Goal: Task Accomplishment & Management: Complete application form

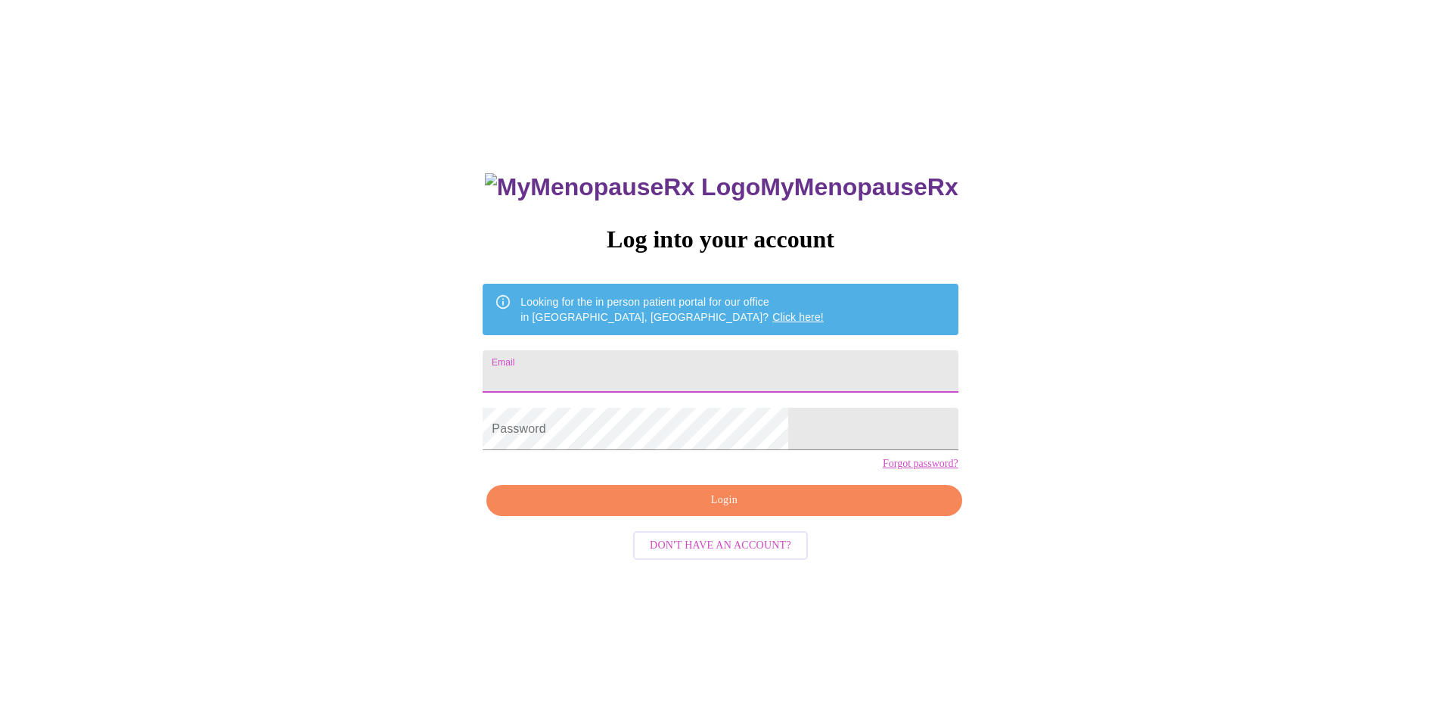
click at [648, 351] on input "Email" at bounding box center [719, 371] width 475 height 42
type input "n"
type input "[EMAIL_ADDRESS][DOMAIN_NAME]"
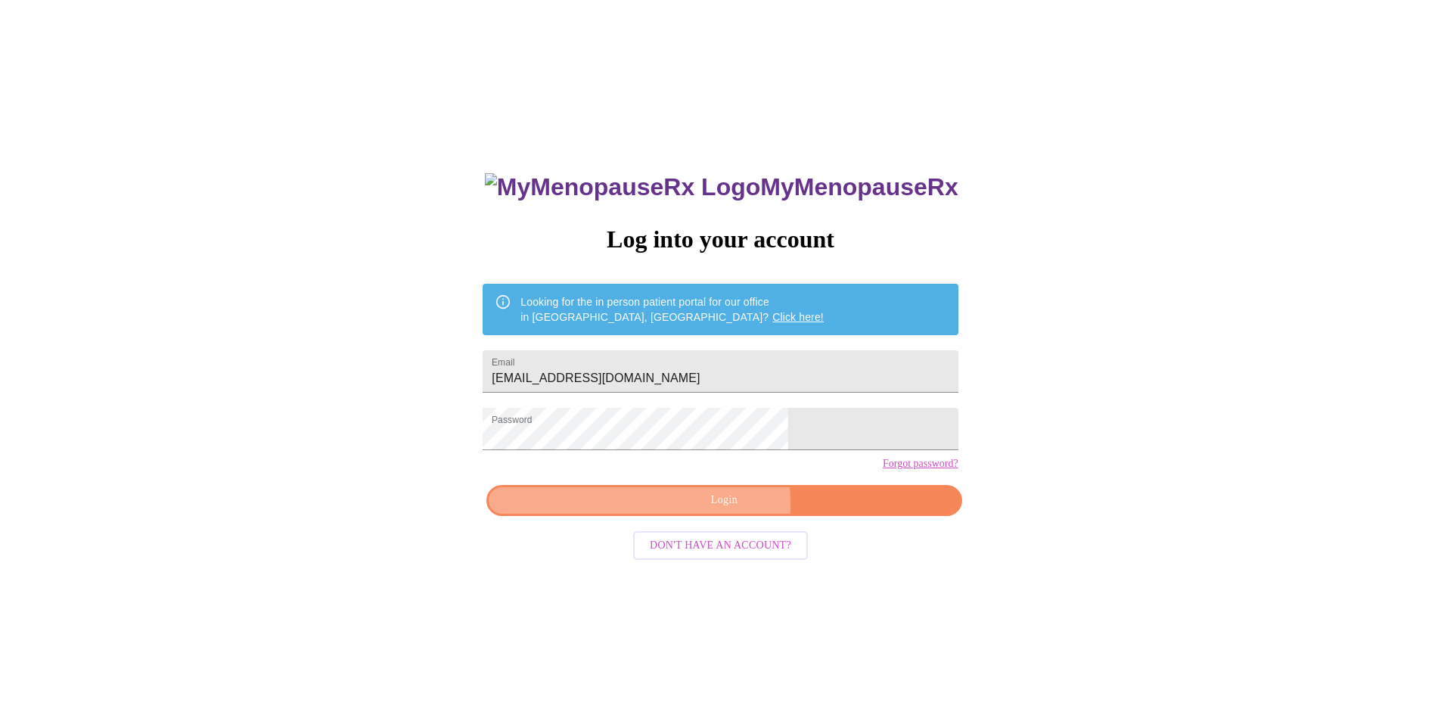
click at [662, 510] on span "Login" at bounding box center [724, 500] width 440 height 19
click at [672, 510] on span "Login" at bounding box center [724, 500] width 440 height 19
click at [729, 510] on span "Login" at bounding box center [724, 500] width 440 height 19
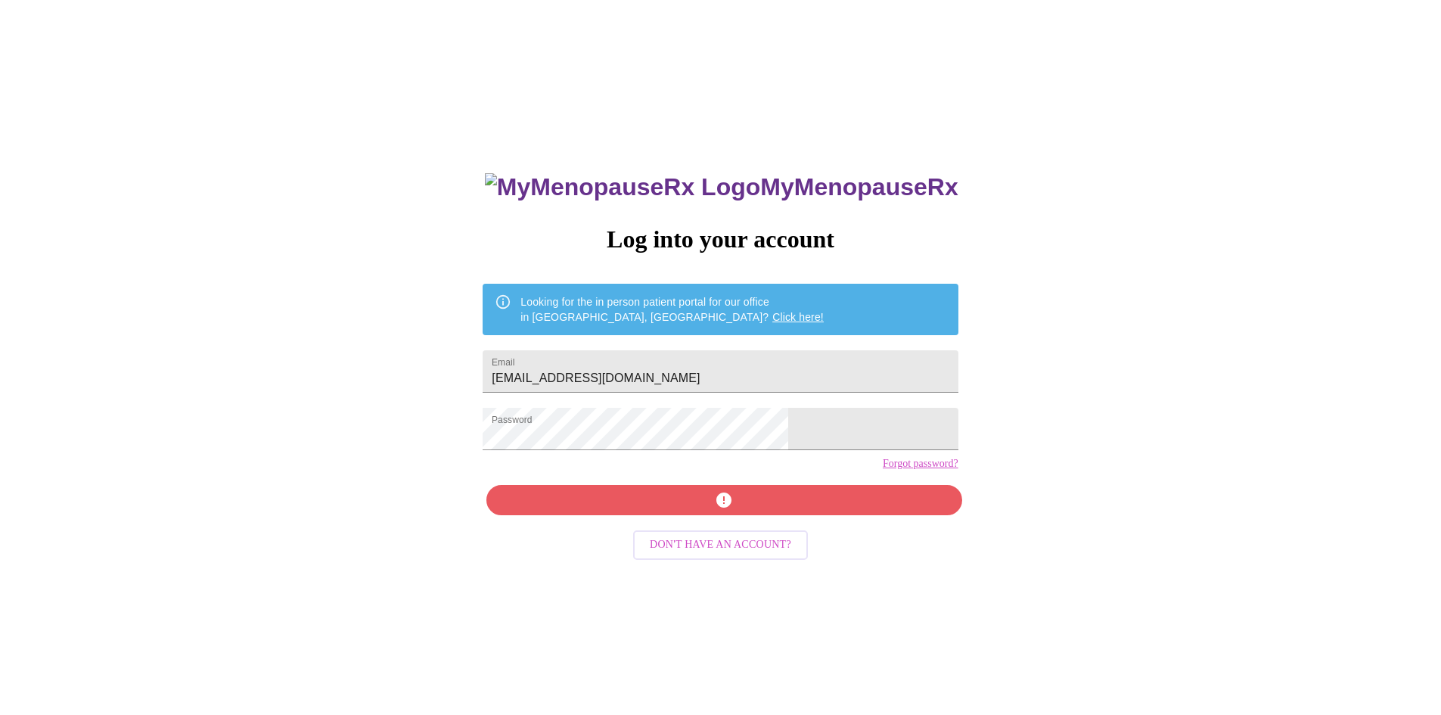
click at [882, 470] on link "Forgot password?" at bounding box center [920, 463] width 76 height 12
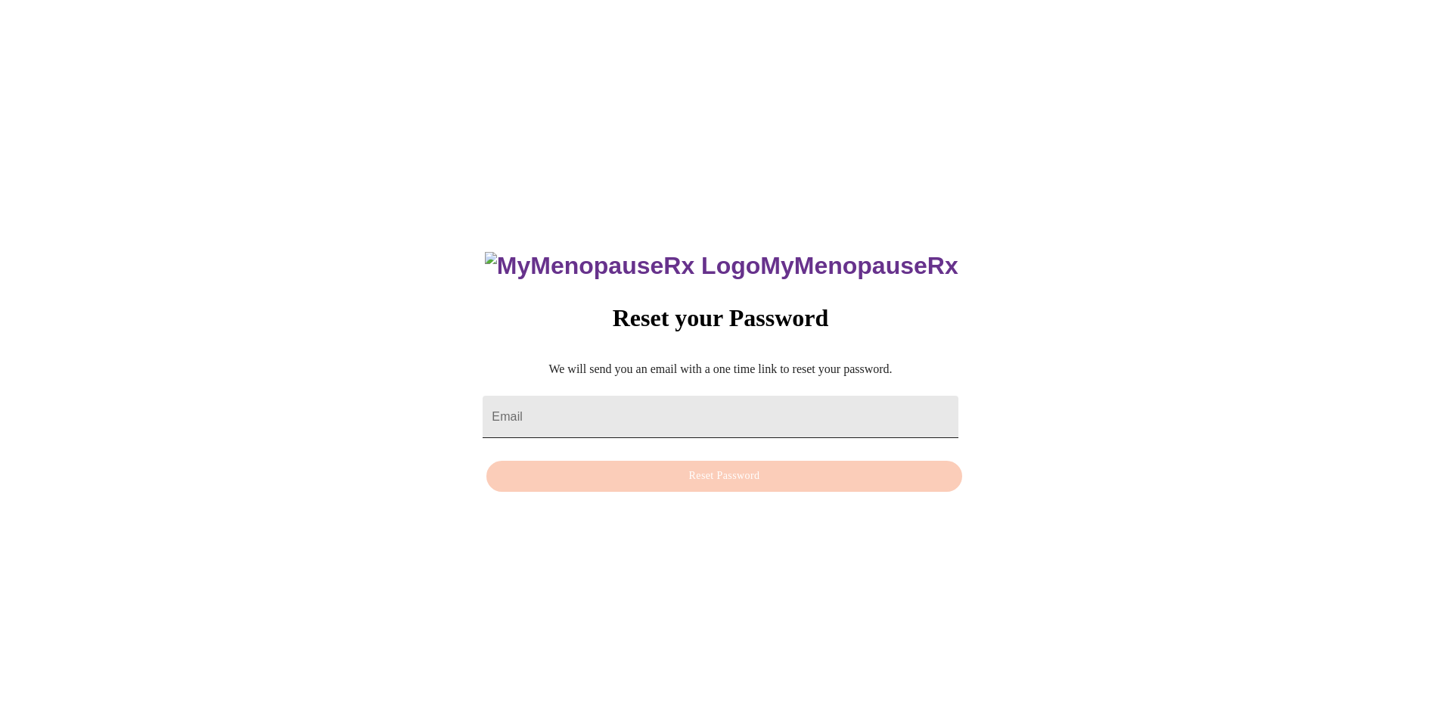
click at [685, 403] on input "Email" at bounding box center [719, 416] width 475 height 42
type input "[EMAIL_ADDRESS][DOMAIN_NAME]"
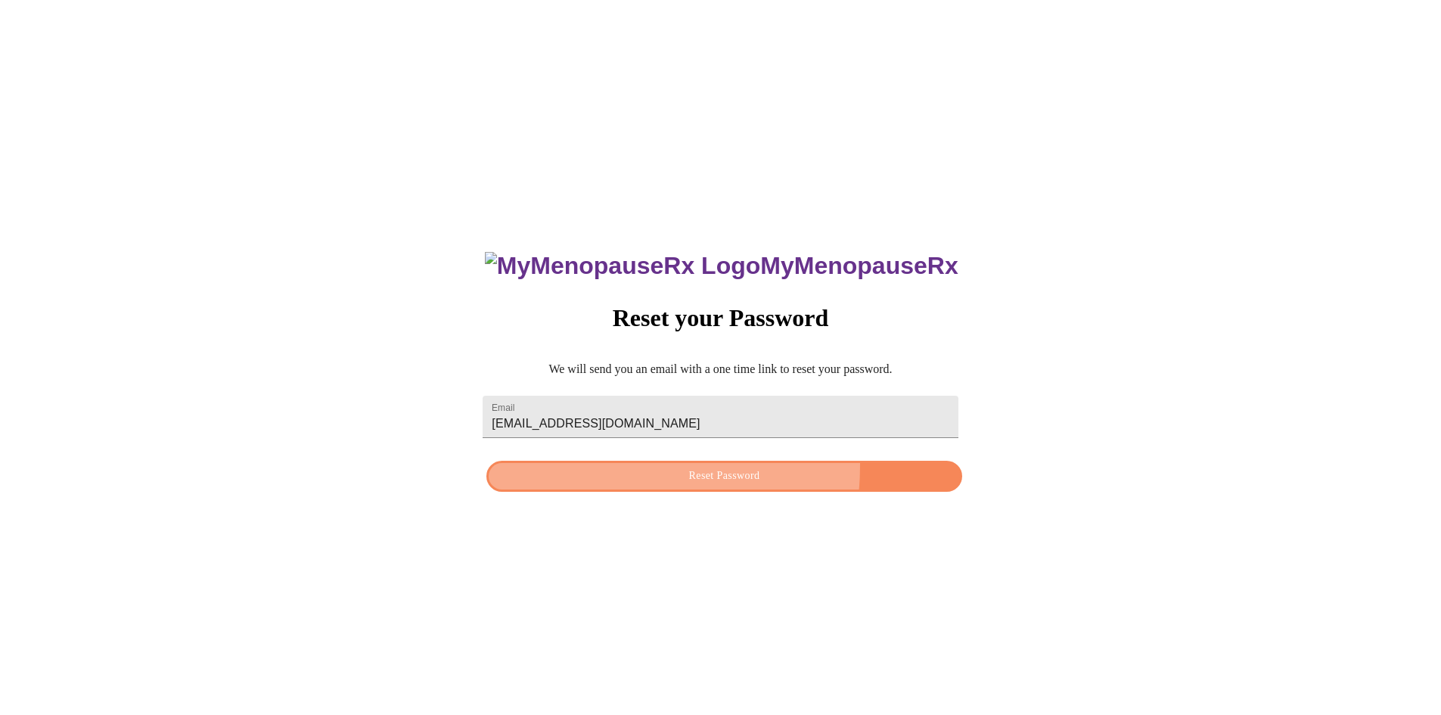
click at [650, 469] on button "Reset Password" at bounding box center [723, 476] width 475 height 31
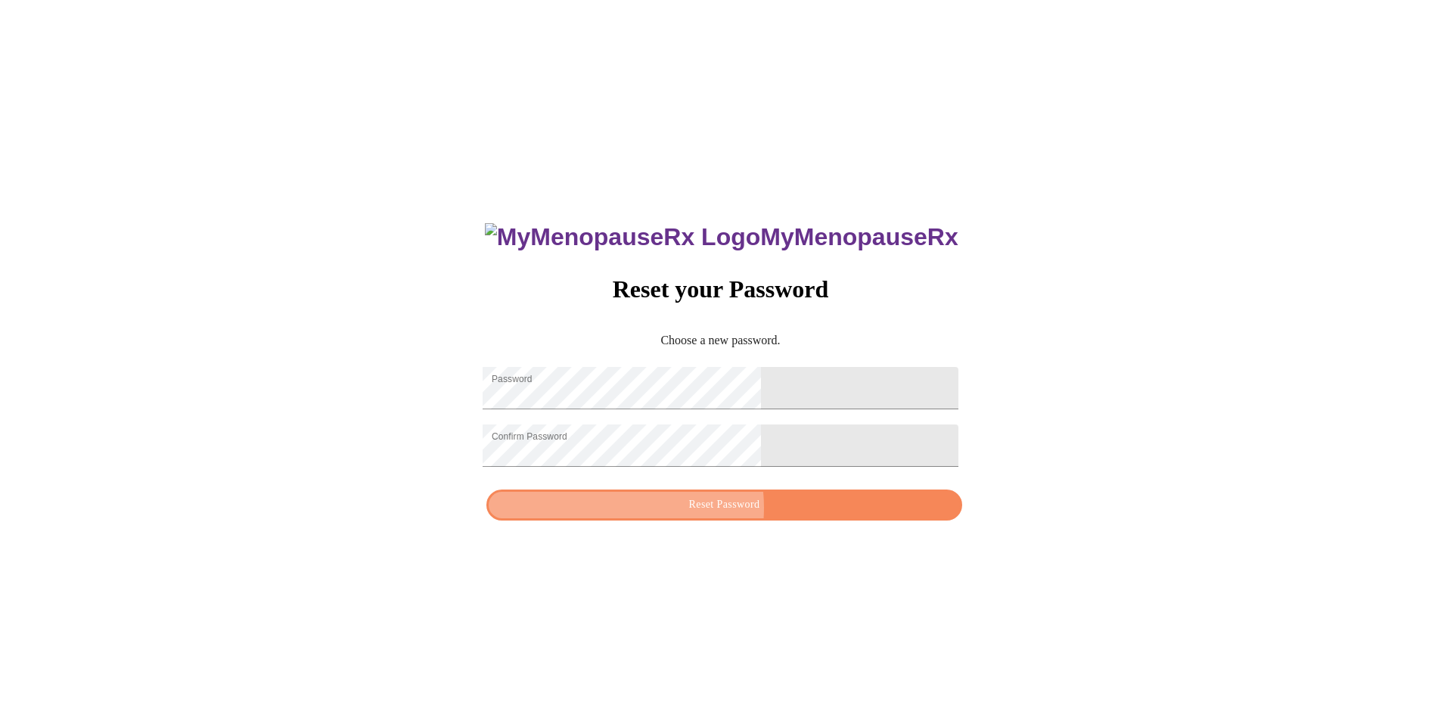
click at [694, 514] on span "Reset Password" at bounding box center [724, 504] width 440 height 19
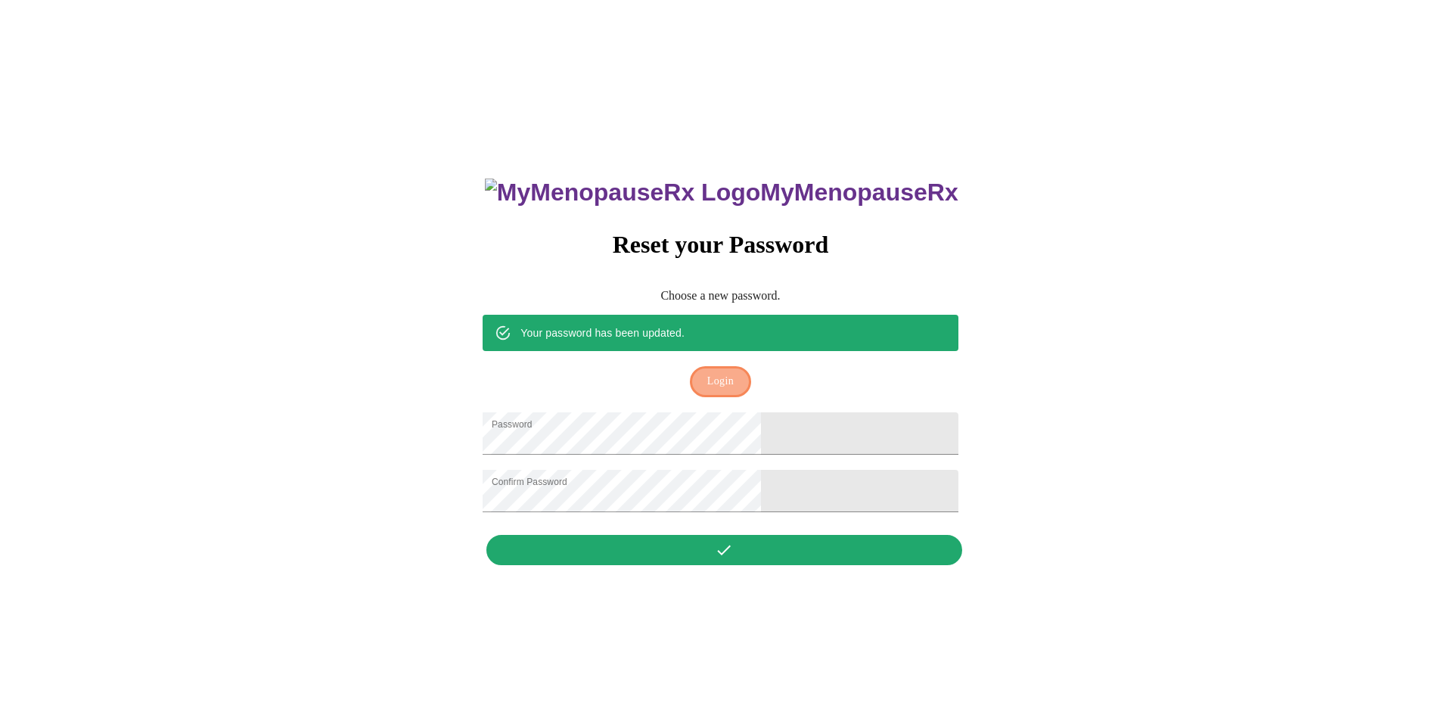
click at [714, 372] on span "Login" at bounding box center [720, 381] width 26 height 19
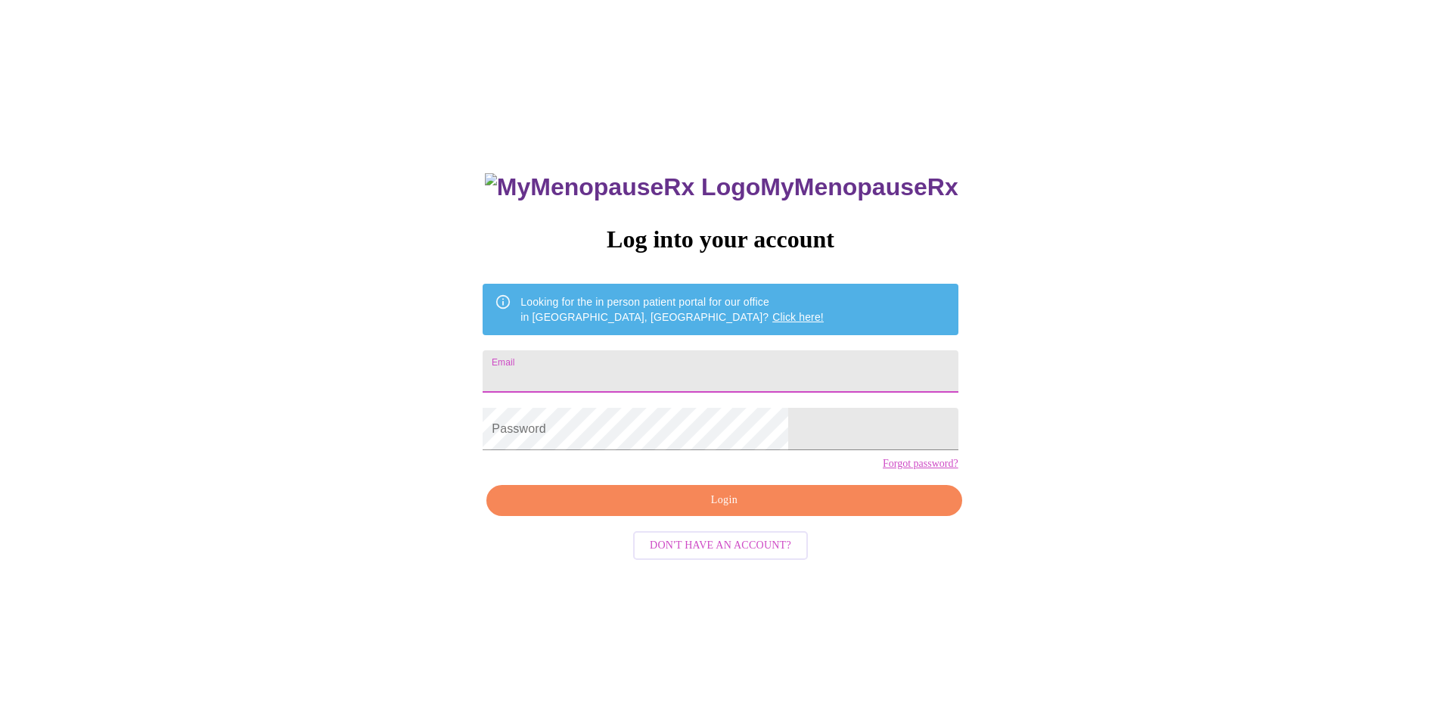
click at [708, 363] on input "Email" at bounding box center [719, 371] width 475 height 42
type input "[EMAIL_ADDRESS][DOMAIN_NAME]"
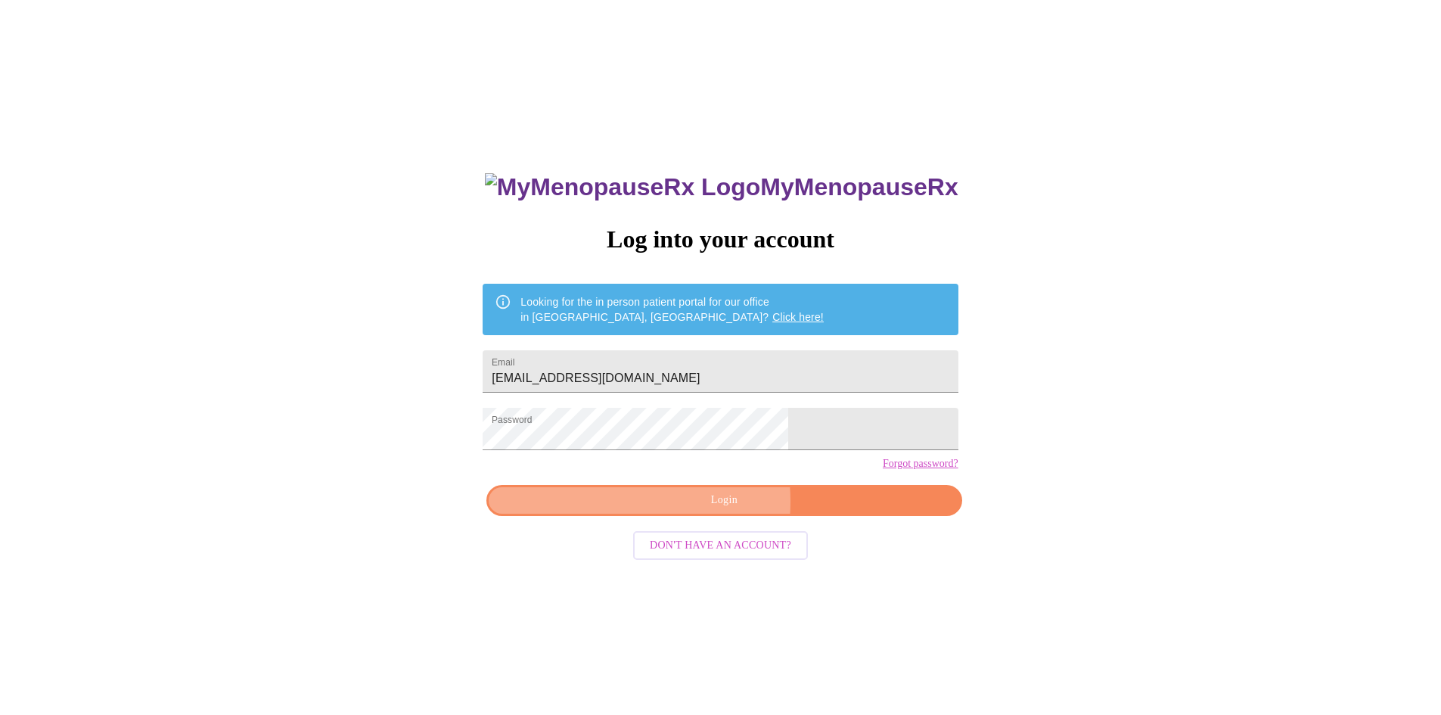
click at [676, 510] on span "Login" at bounding box center [724, 500] width 440 height 19
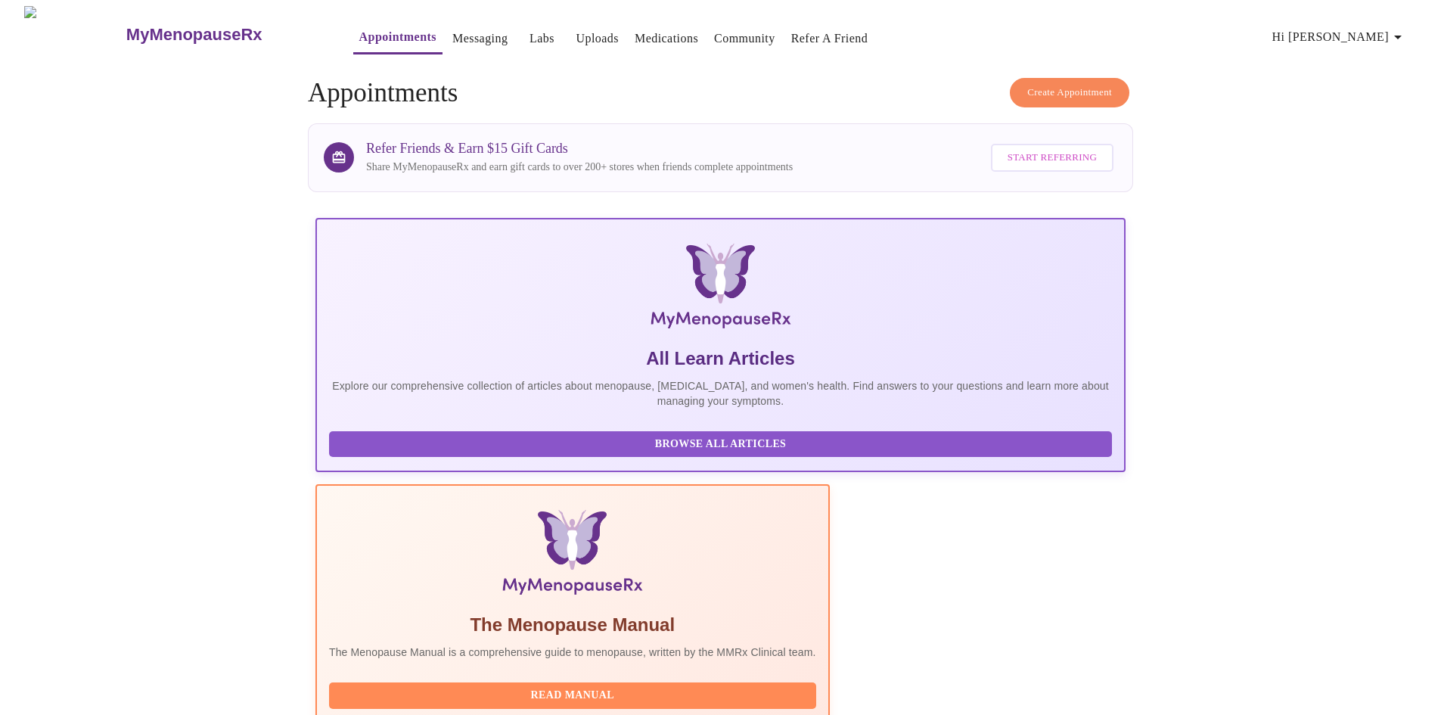
drag, startPoint x: 1440, startPoint y: 124, endPoint x: 1445, endPoint y: 178, distance: 53.9
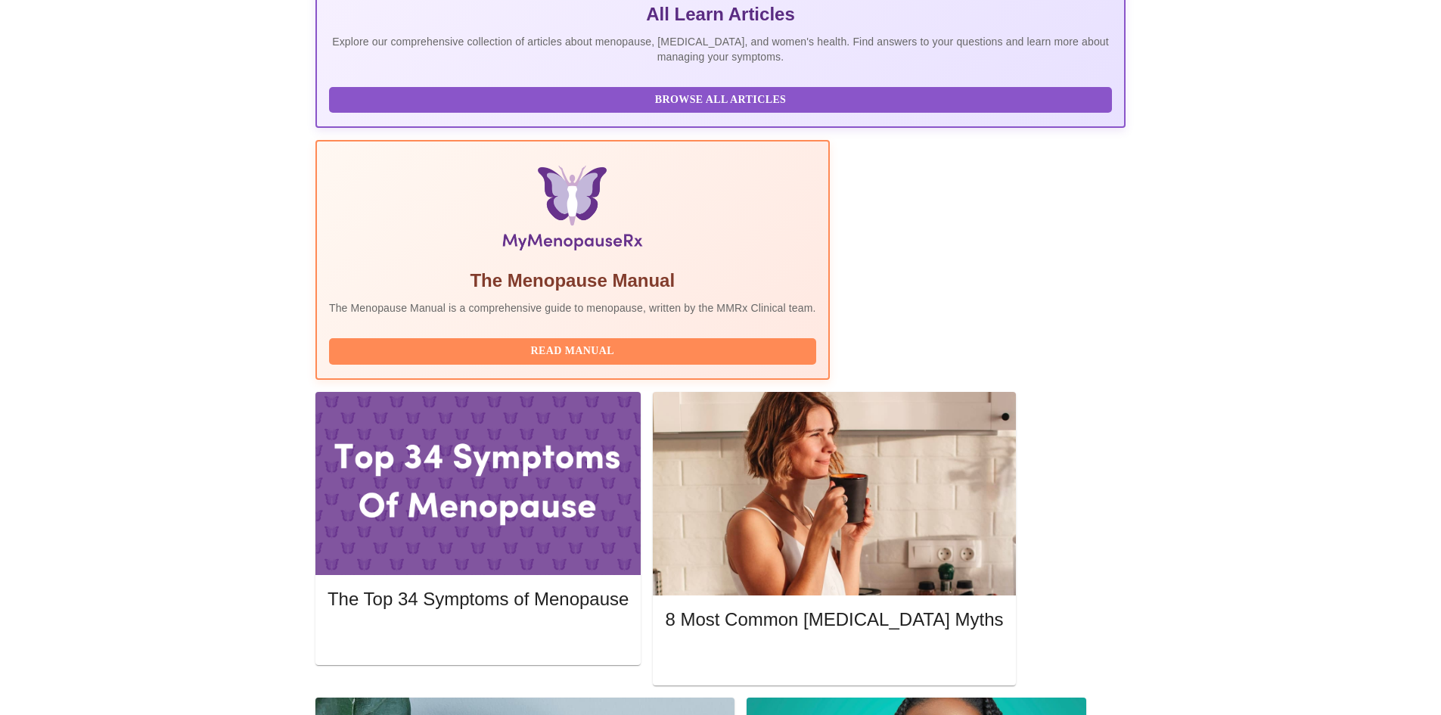
scroll to position [347, 0]
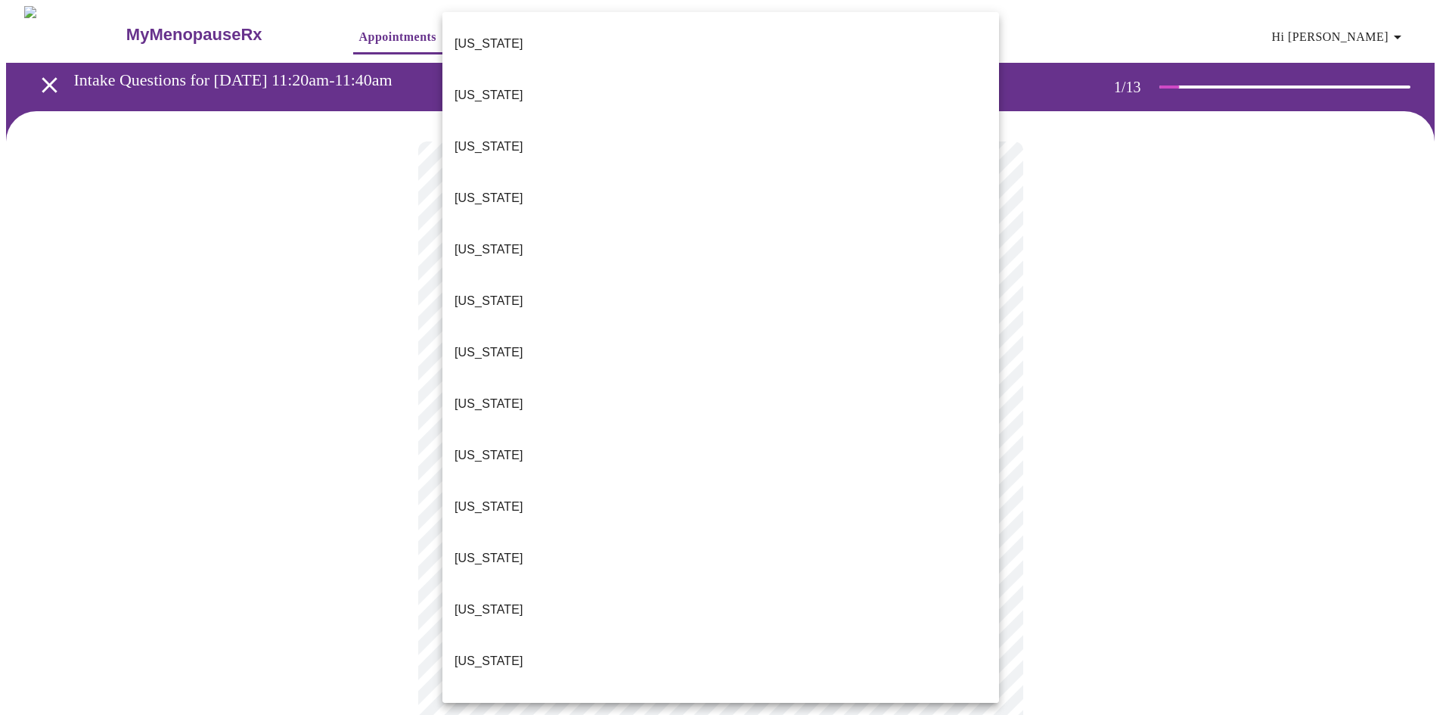
click at [927, 339] on body "MyMenopauseRx Appointments Messaging Labs Uploads Medications Community Refer a…" at bounding box center [726, 697] width 1440 height 1382
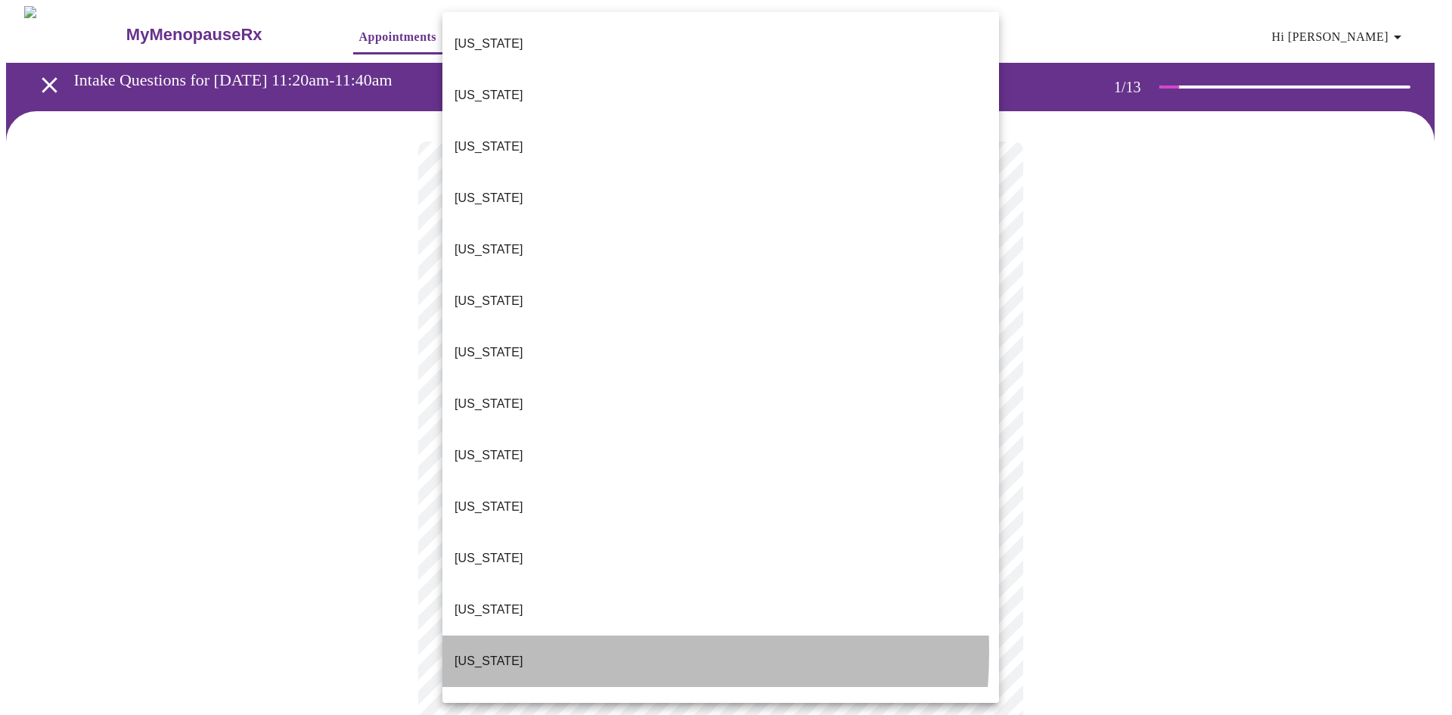
click at [518, 635] on li "[US_STATE]" at bounding box center [720, 660] width 557 height 51
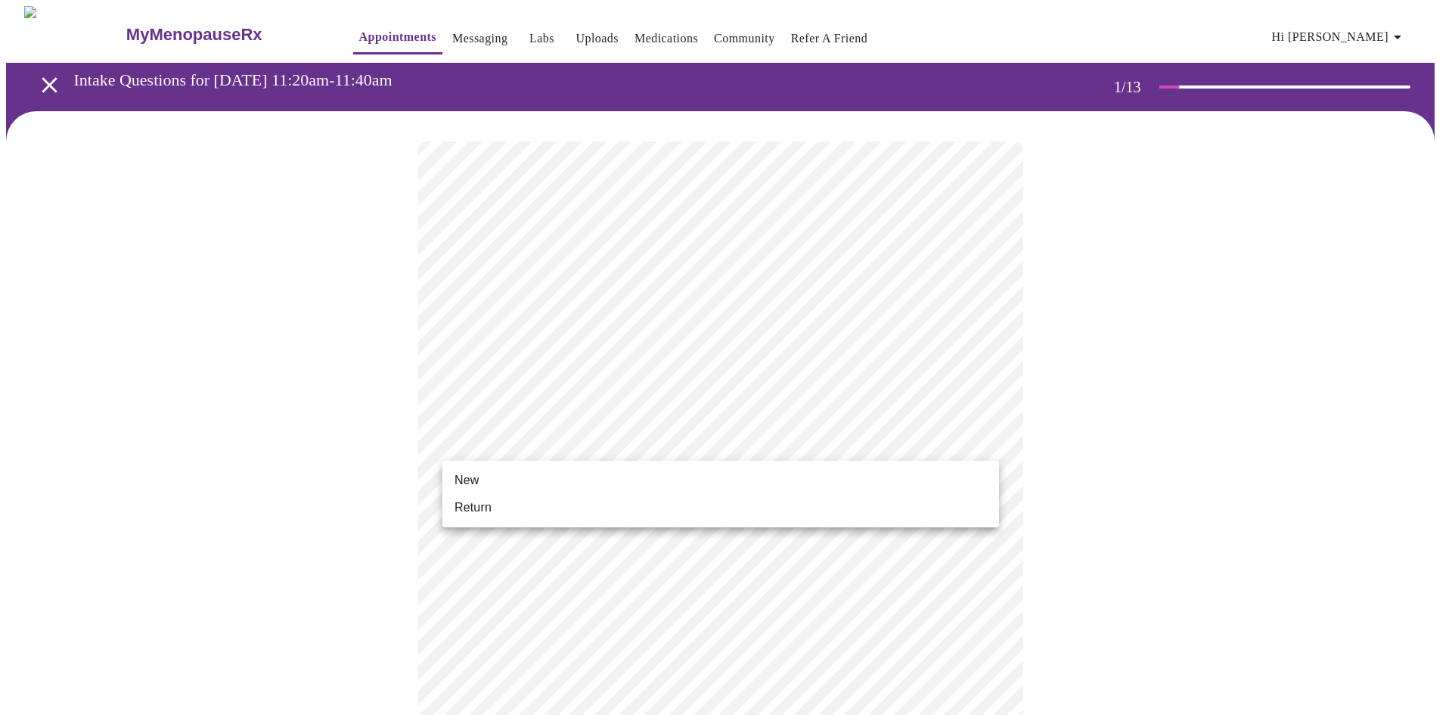
click at [550, 447] on body "MyMenopauseRx Appointments Messaging Labs Uploads Medications Community Refer a…" at bounding box center [726, 692] width 1440 height 1372
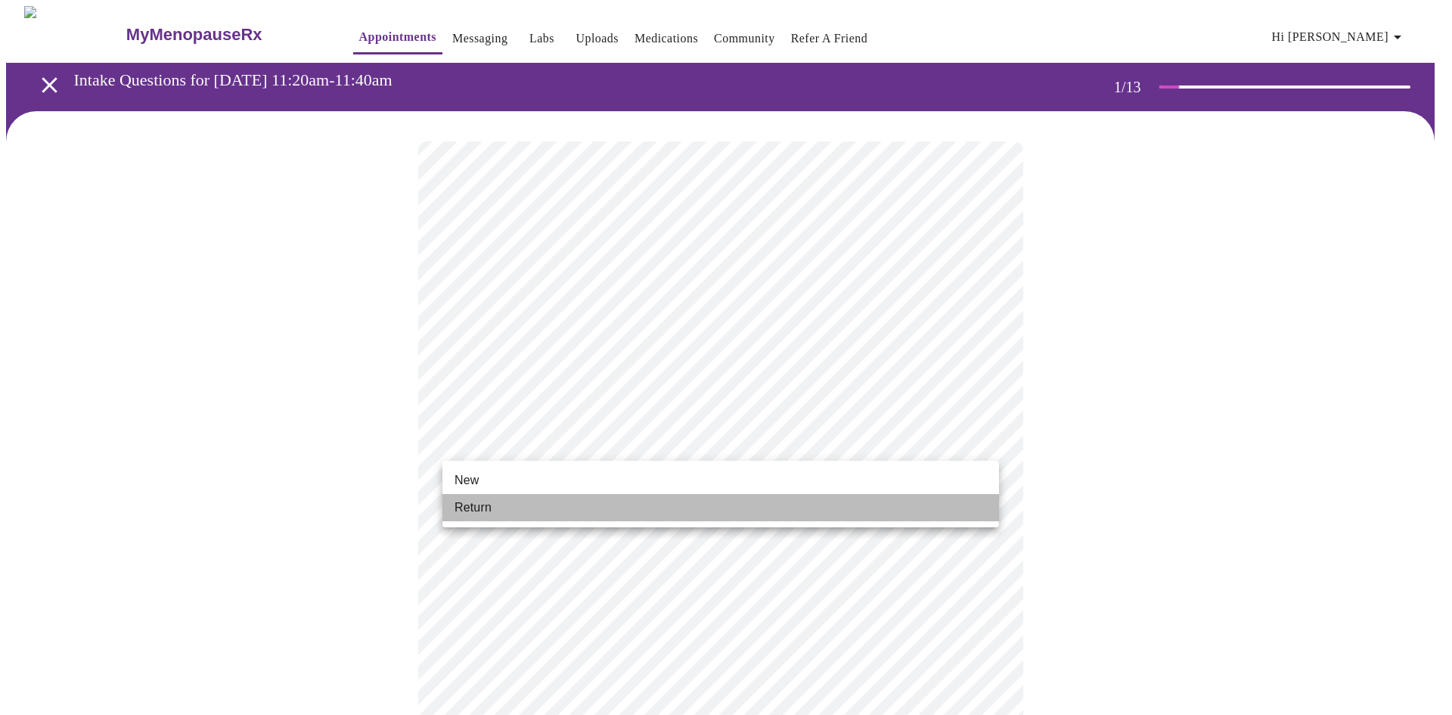
click at [510, 501] on li "Return" at bounding box center [720, 507] width 557 height 27
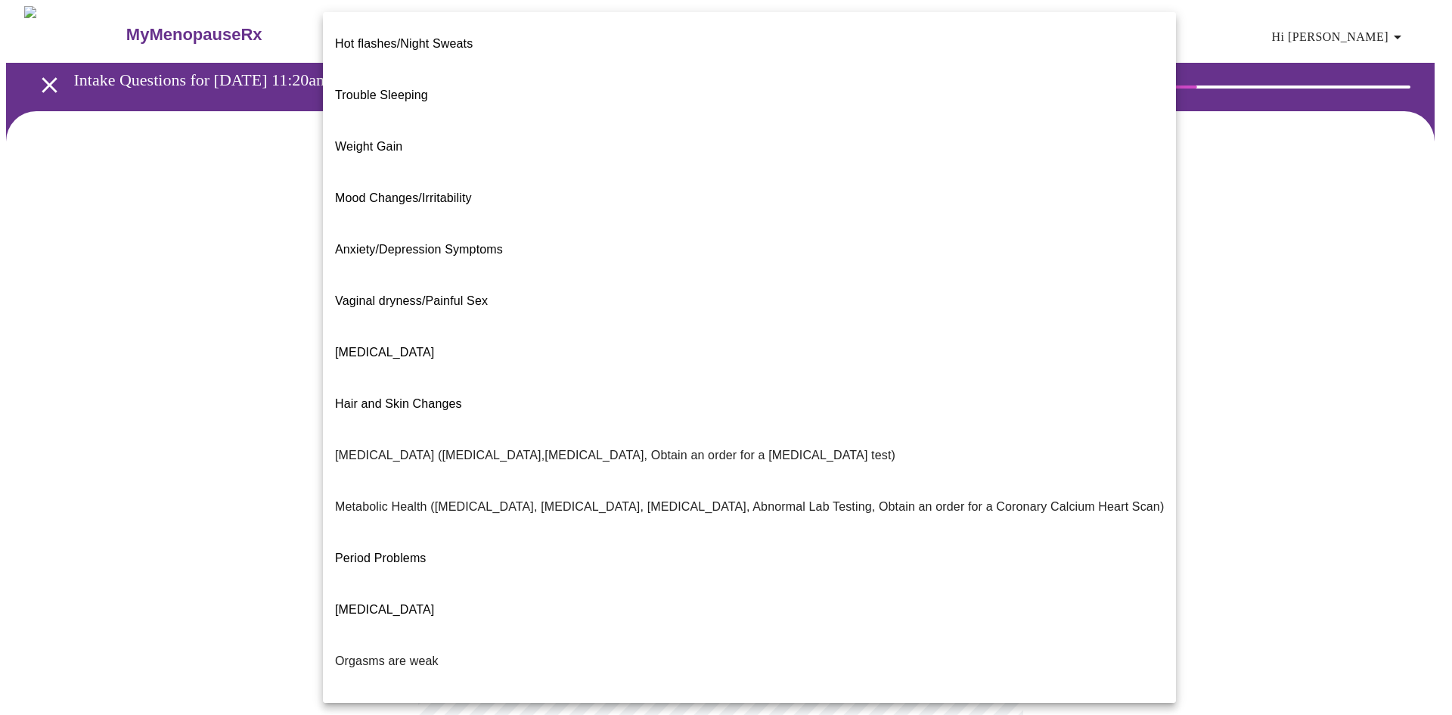
click at [867, 317] on body "MyMenopauseRx Appointments Messaging Labs Uploads Medications Community Refer a…" at bounding box center [726, 460] width 1440 height 909
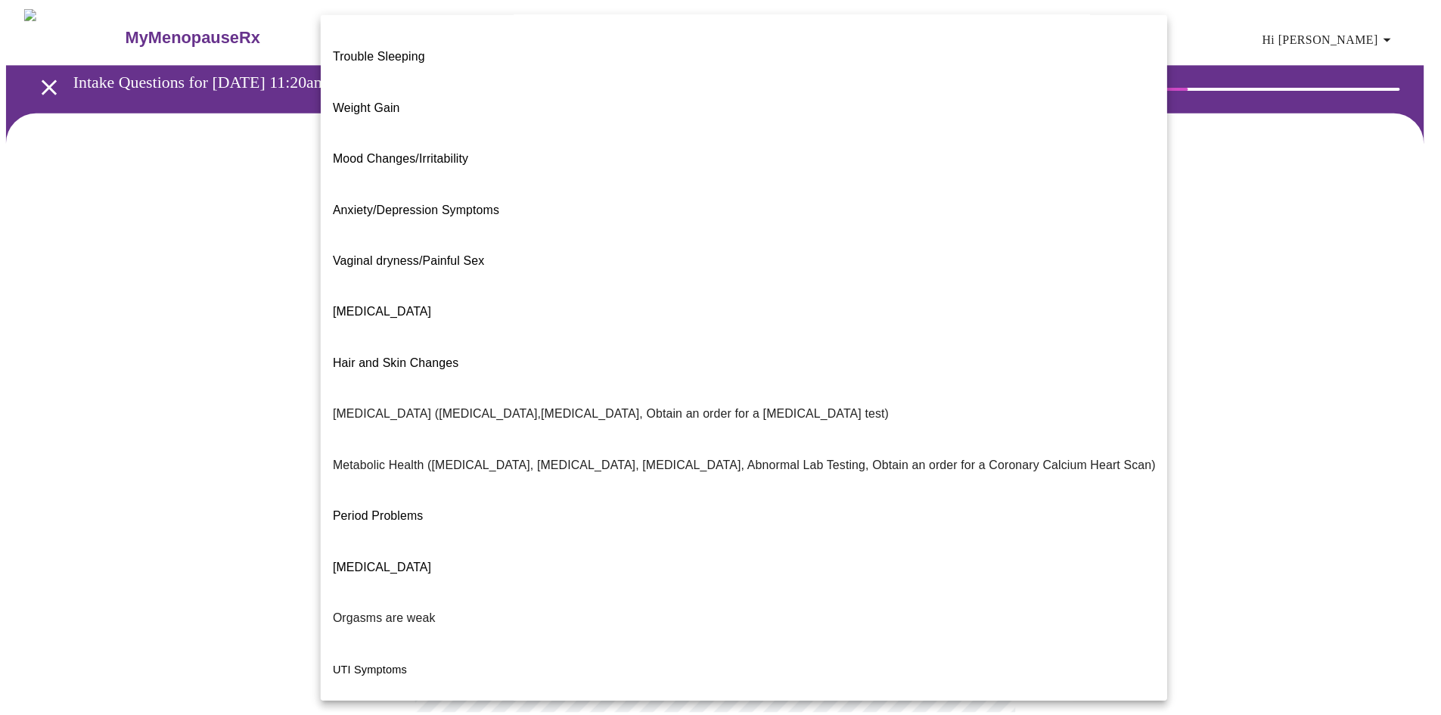
scroll to position [69, 0]
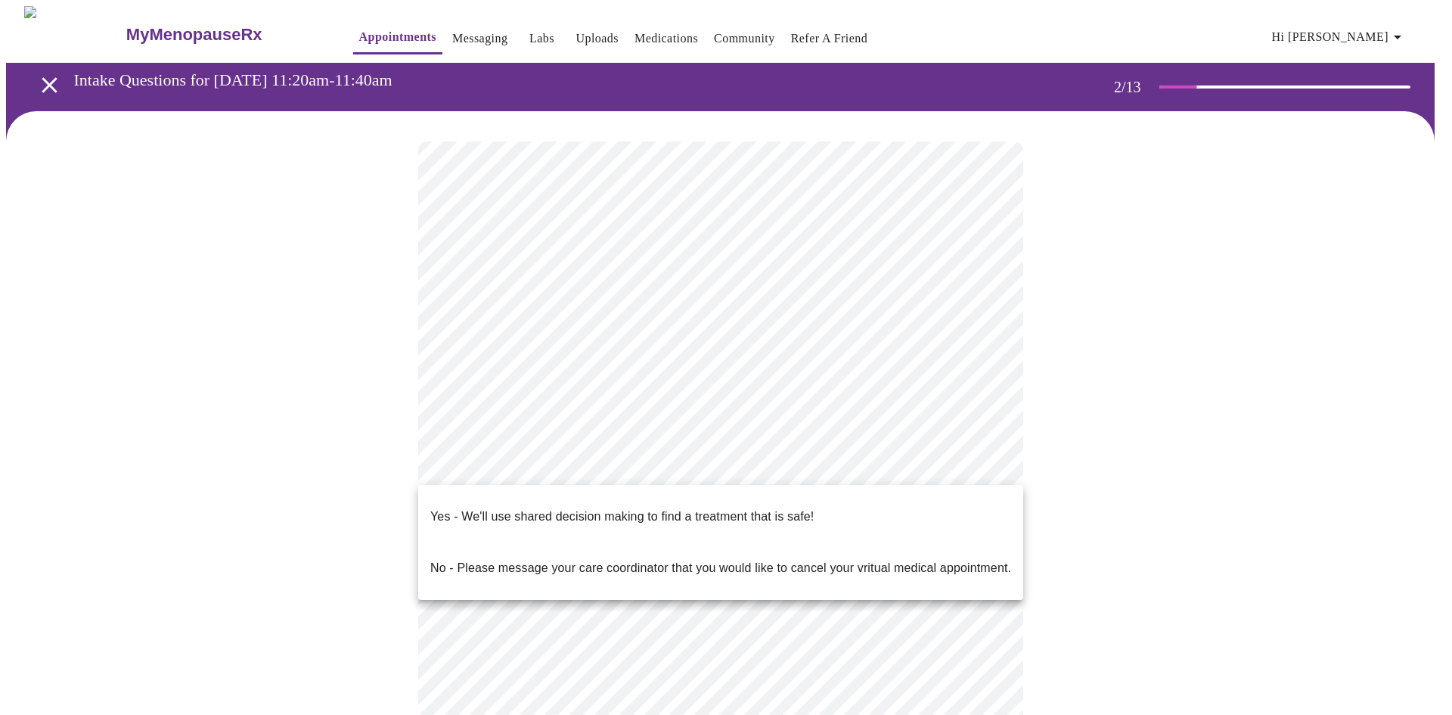
click at [904, 474] on body "MyMenopauseRx Appointments Messaging Labs Uploads Medications Community Refer a…" at bounding box center [726, 456] width 1440 height 900
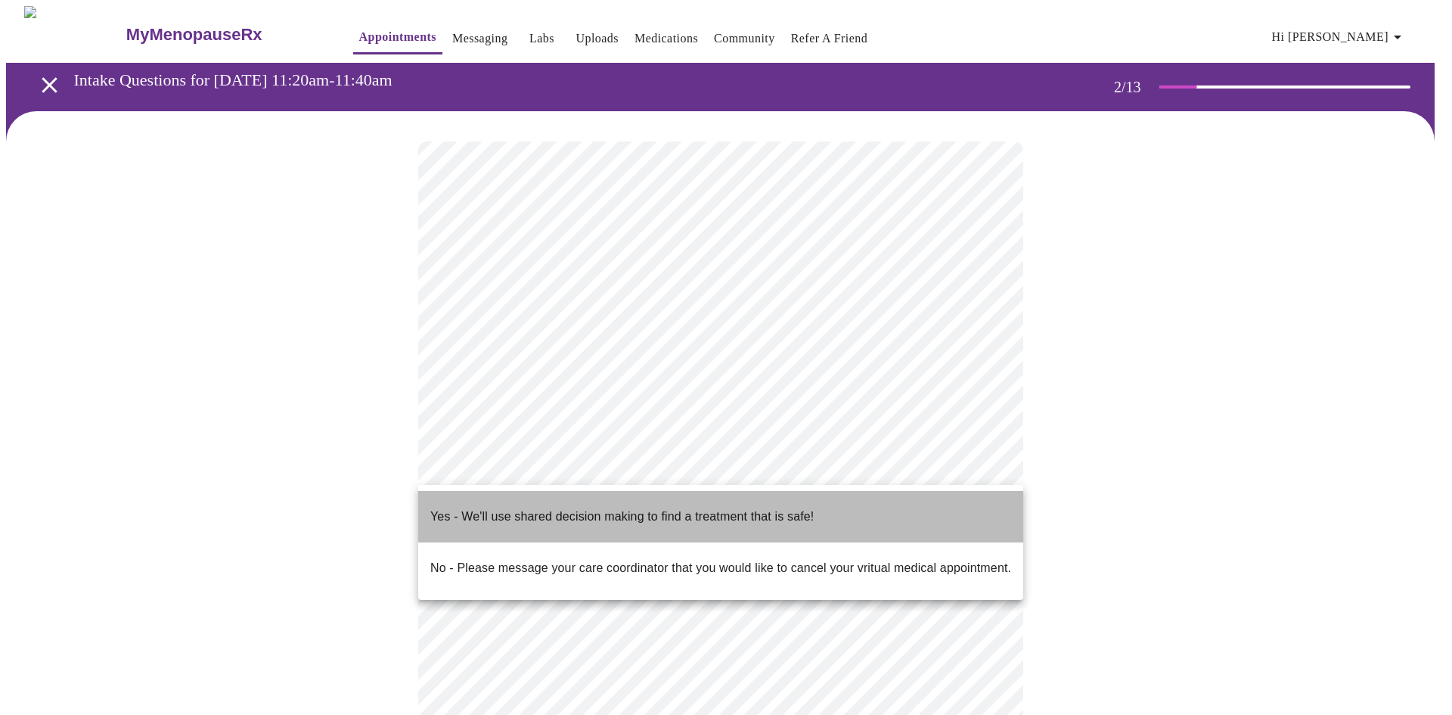
click at [864, 495] on li "Yes - We'll use shared decision making to find a treatment that is safe!" at bounding box center [720, 516] width 605 height 51
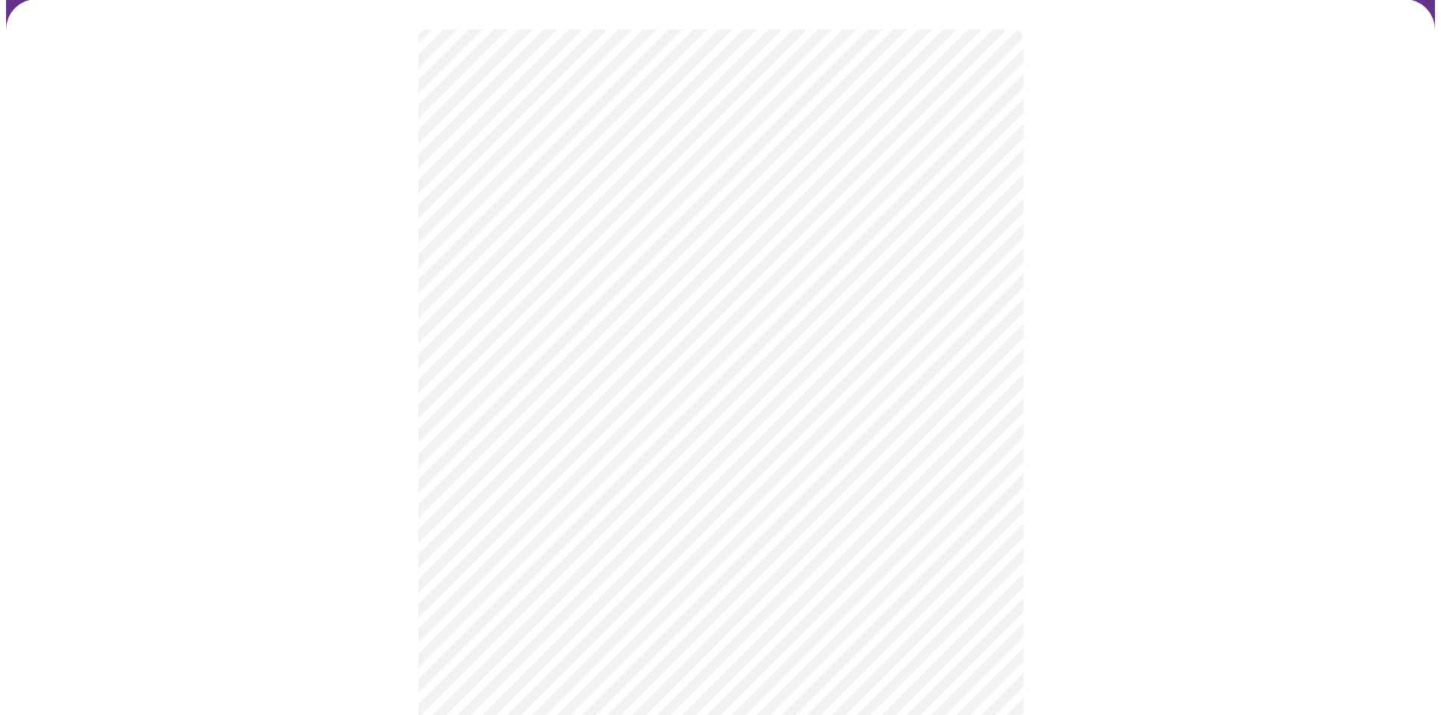
scroll to position [0, 0]
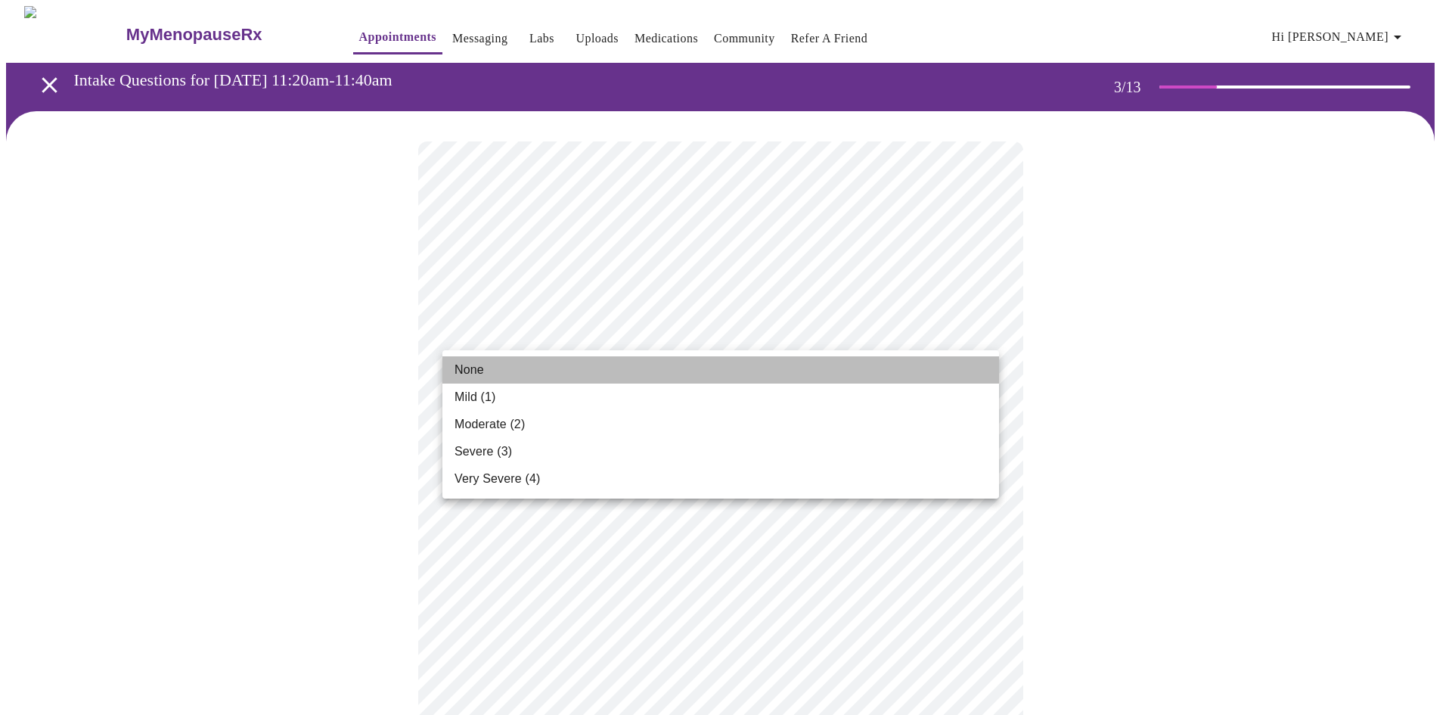
click at [811, 365] on li "None" at bounding box center [720, 369] width 557 height 27
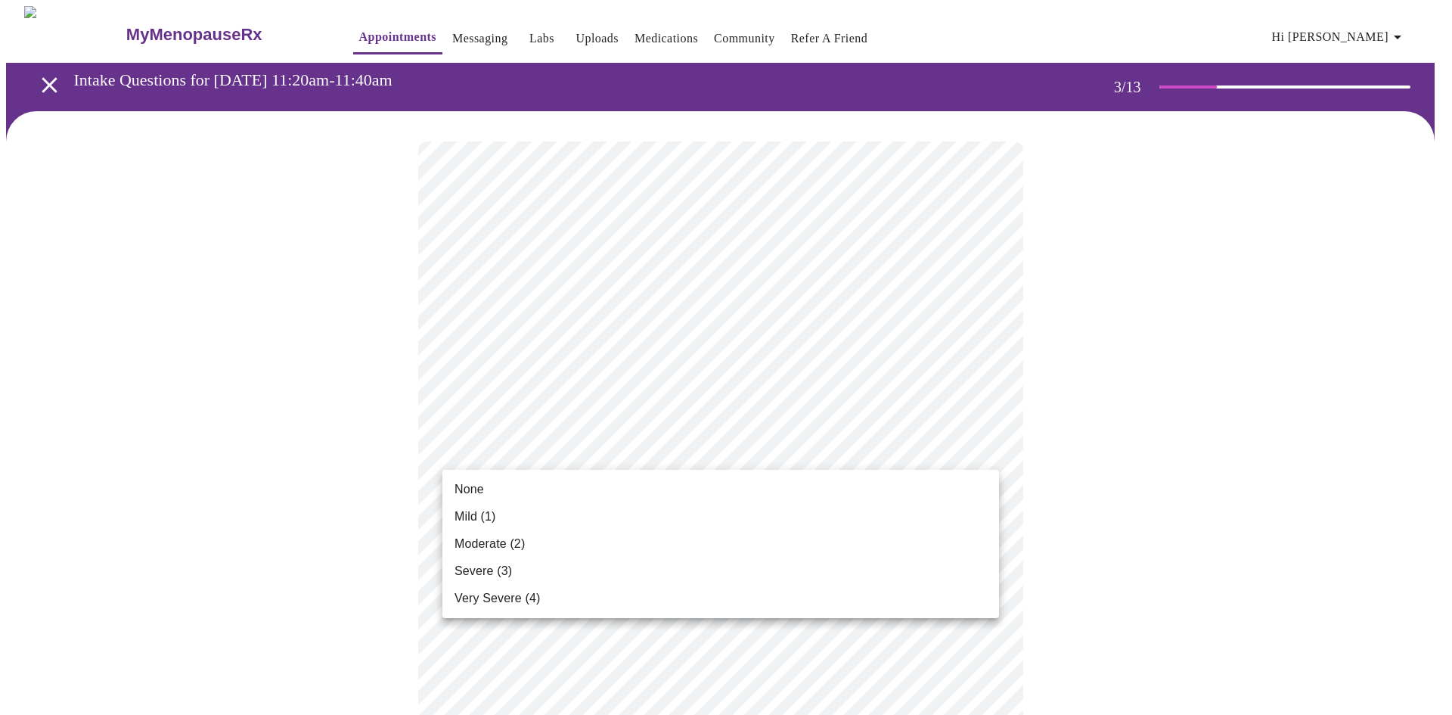
click at [740, 472] on ul "None Mild (1) Moderate (2) Severe (3) Very Severe (4)" at bounding box center [720, 544] width 557 height 148
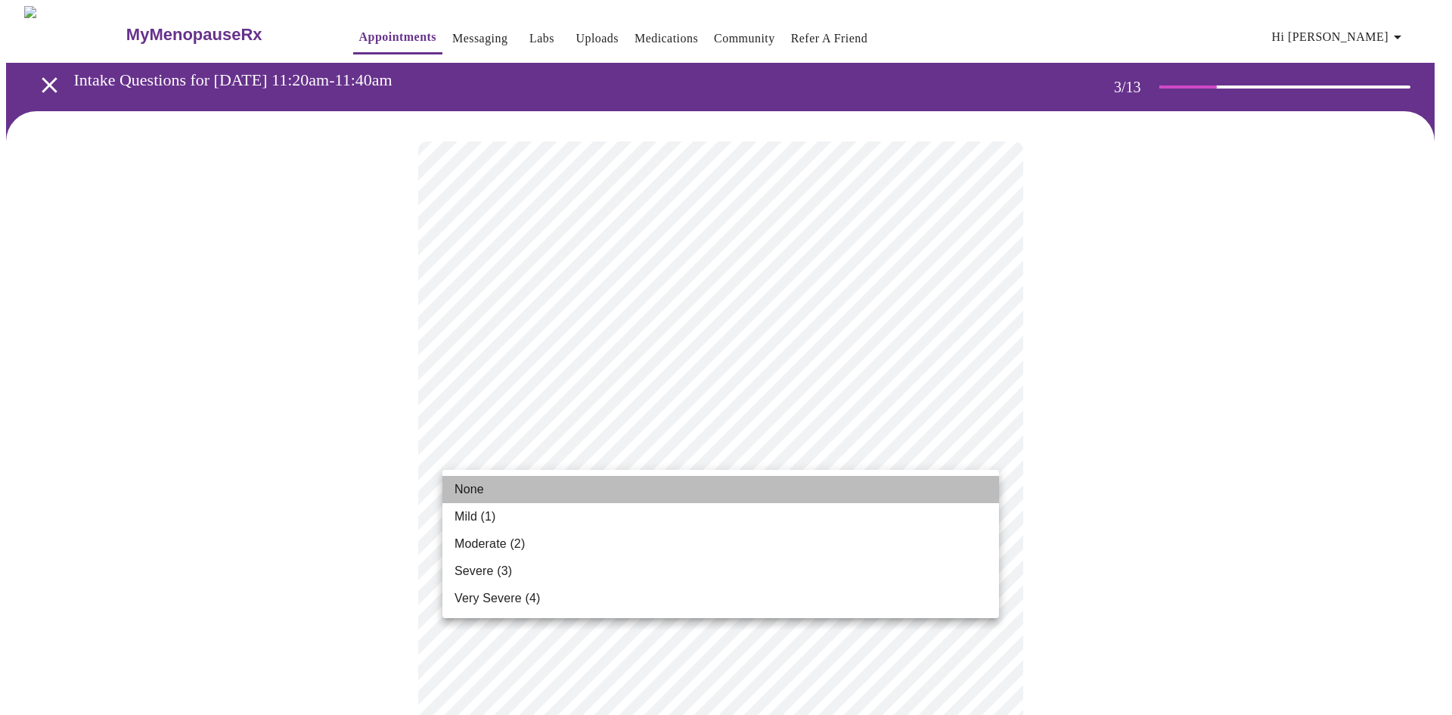
click at [737, 476] on li "None" at bounding box center [720, 489] width 557 height 27
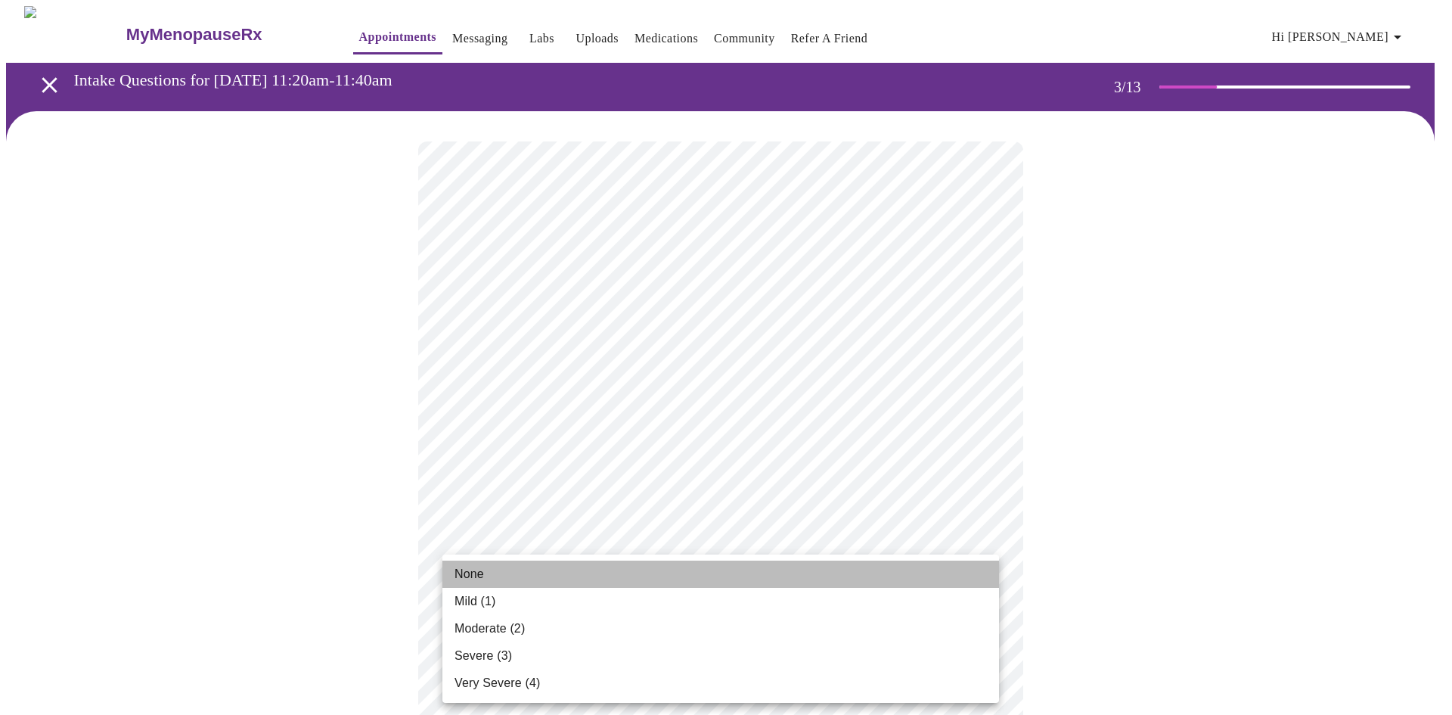
click at [693, 563] on li "None" at bounding box center [720, 573] width 557 height 27
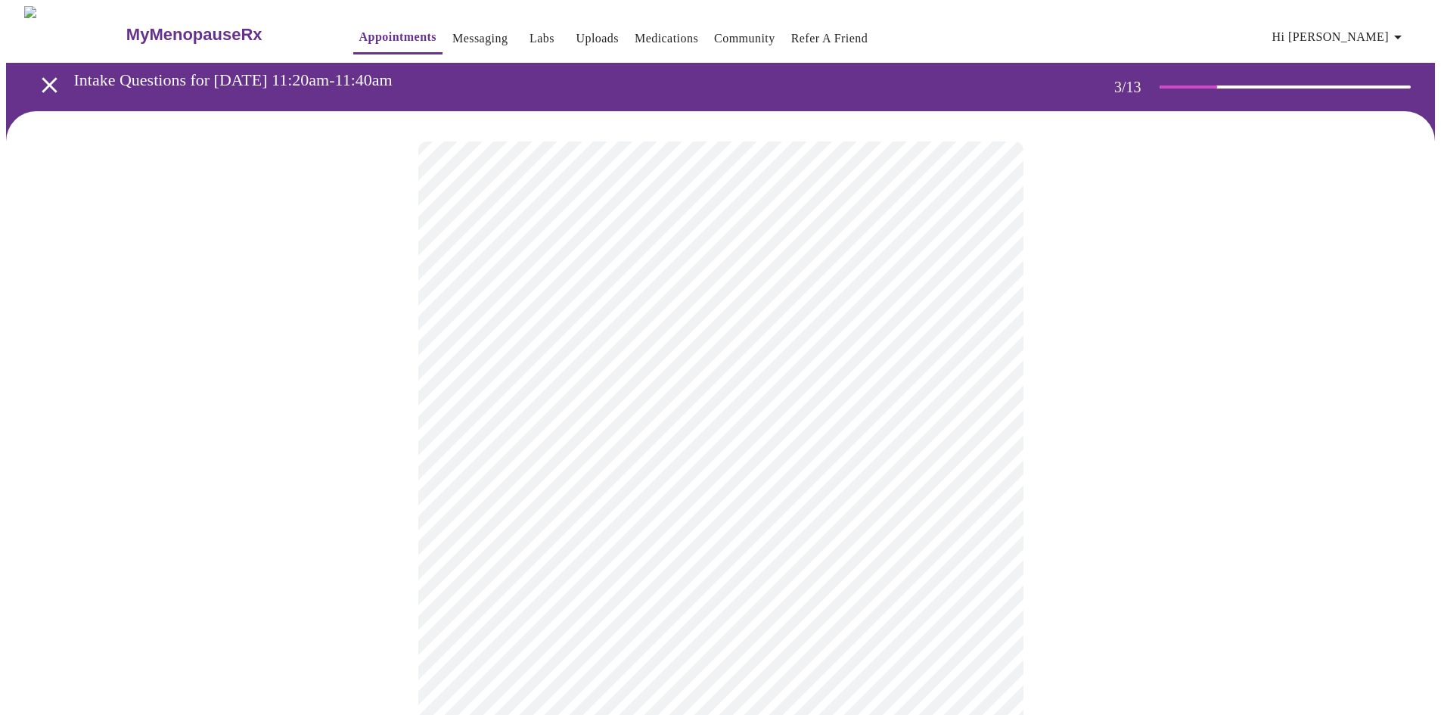
click at [693, 563] on div "None Mild (1) Moderate (2) Severe (3) Very Severe (4)" at bounding box center [720, 357] width 1441 height 715
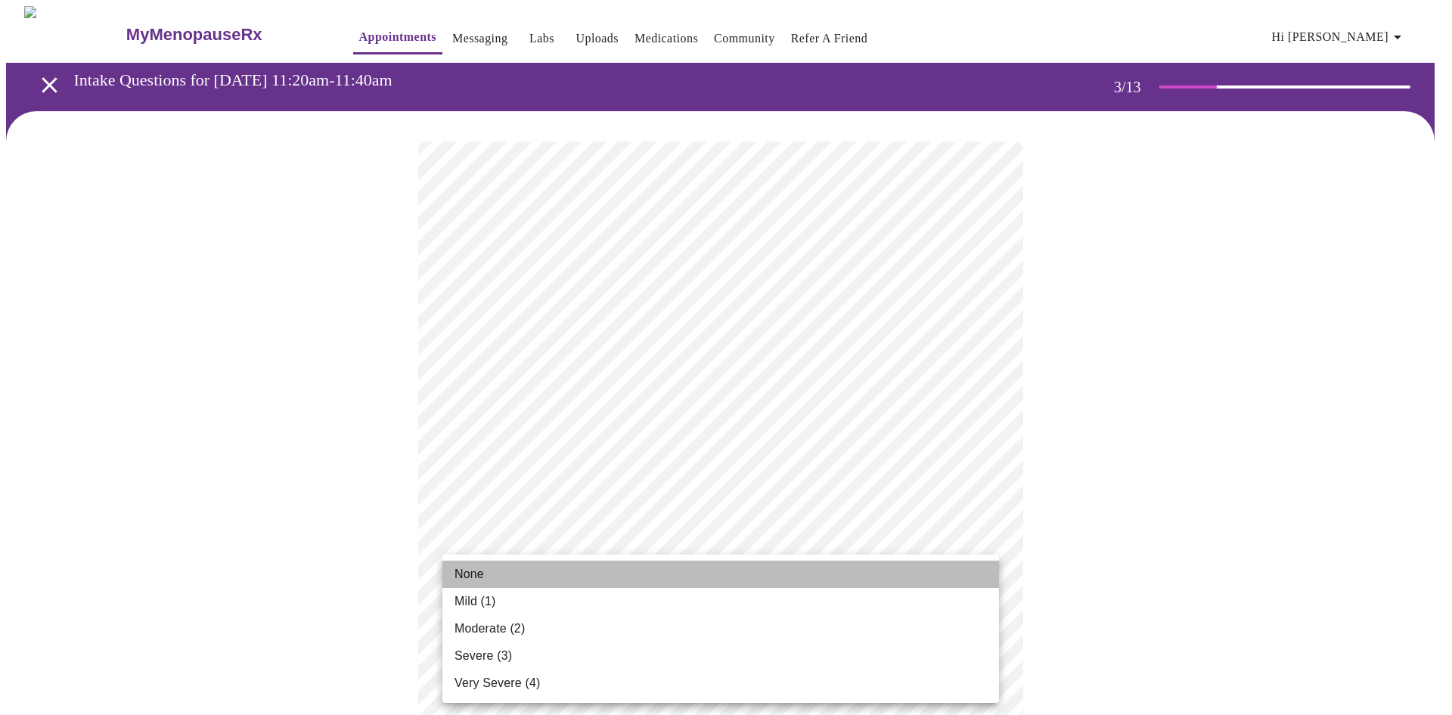
click at [669, 578] on li "None" at bounding box center [720, 573] width 557 height 27
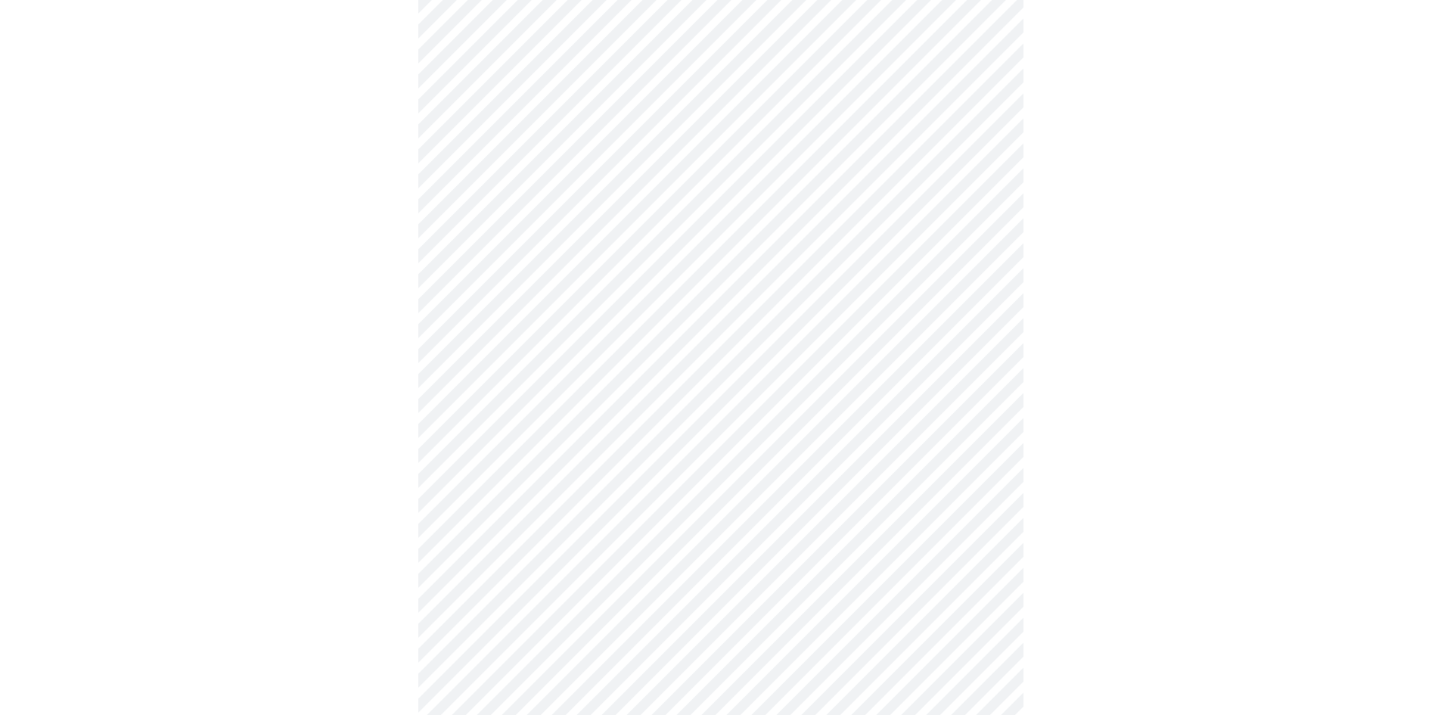
scroll to position [396, 0]
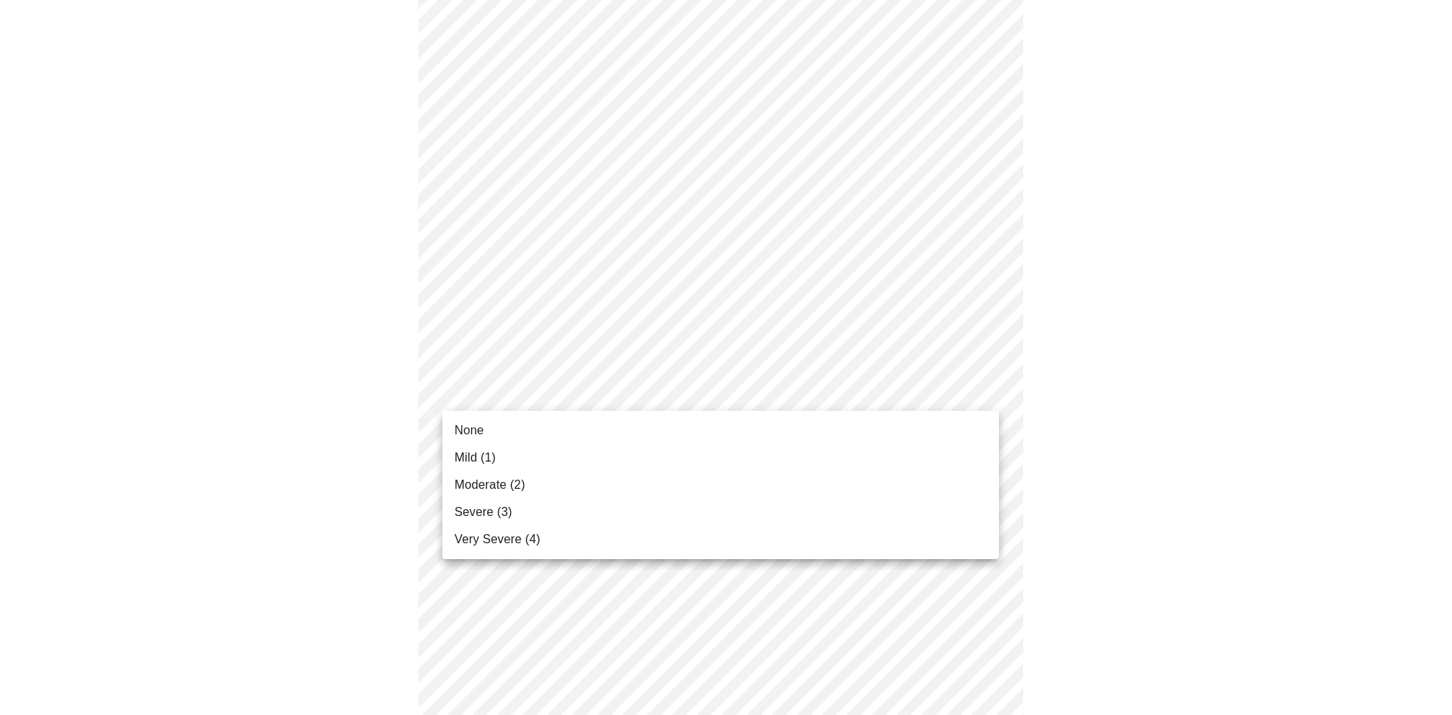
click at [879, 393] on body "MyMenopauseRx Appointments Messaging Labs Uploads Medications Community Refer a…" at bounding box center [726, 573] width 1440 height 1927
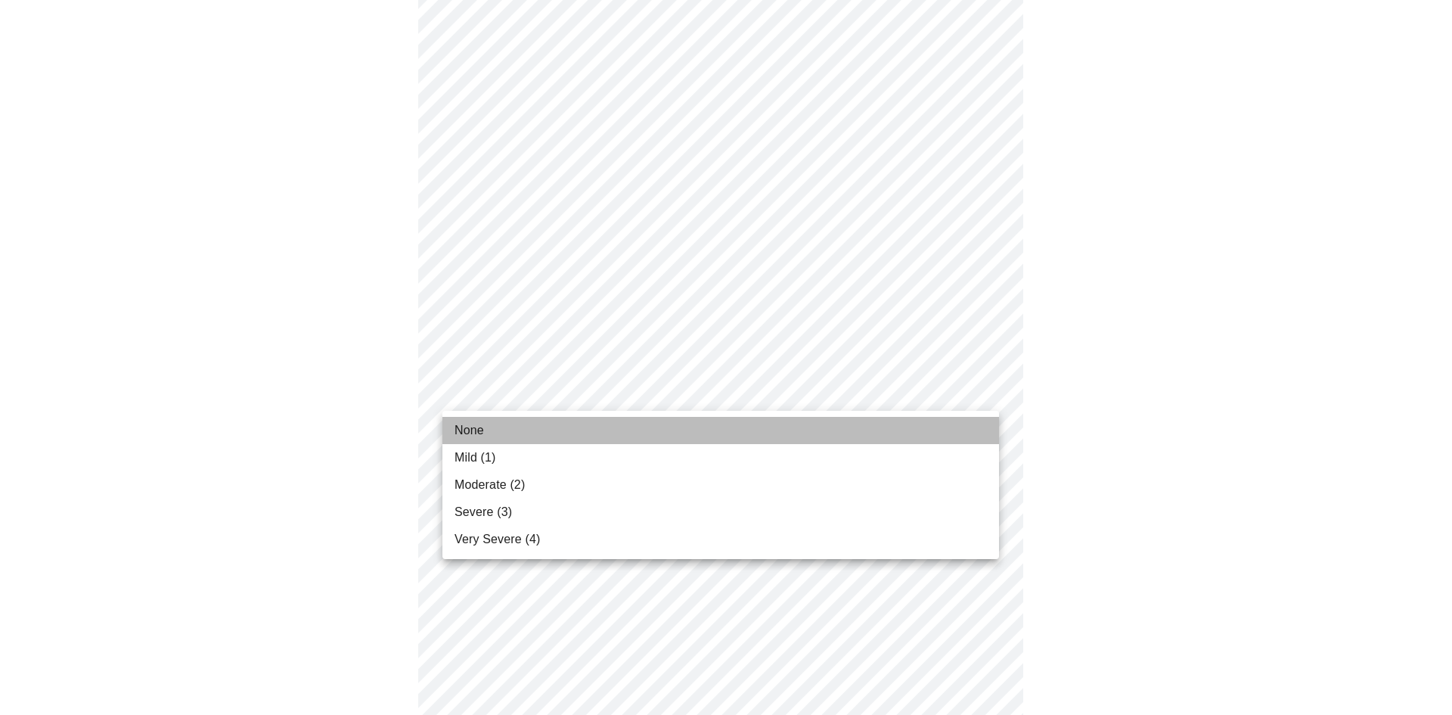
click at [839, 418] on li "None" at bounding box center [720, 430] width 557 height 27
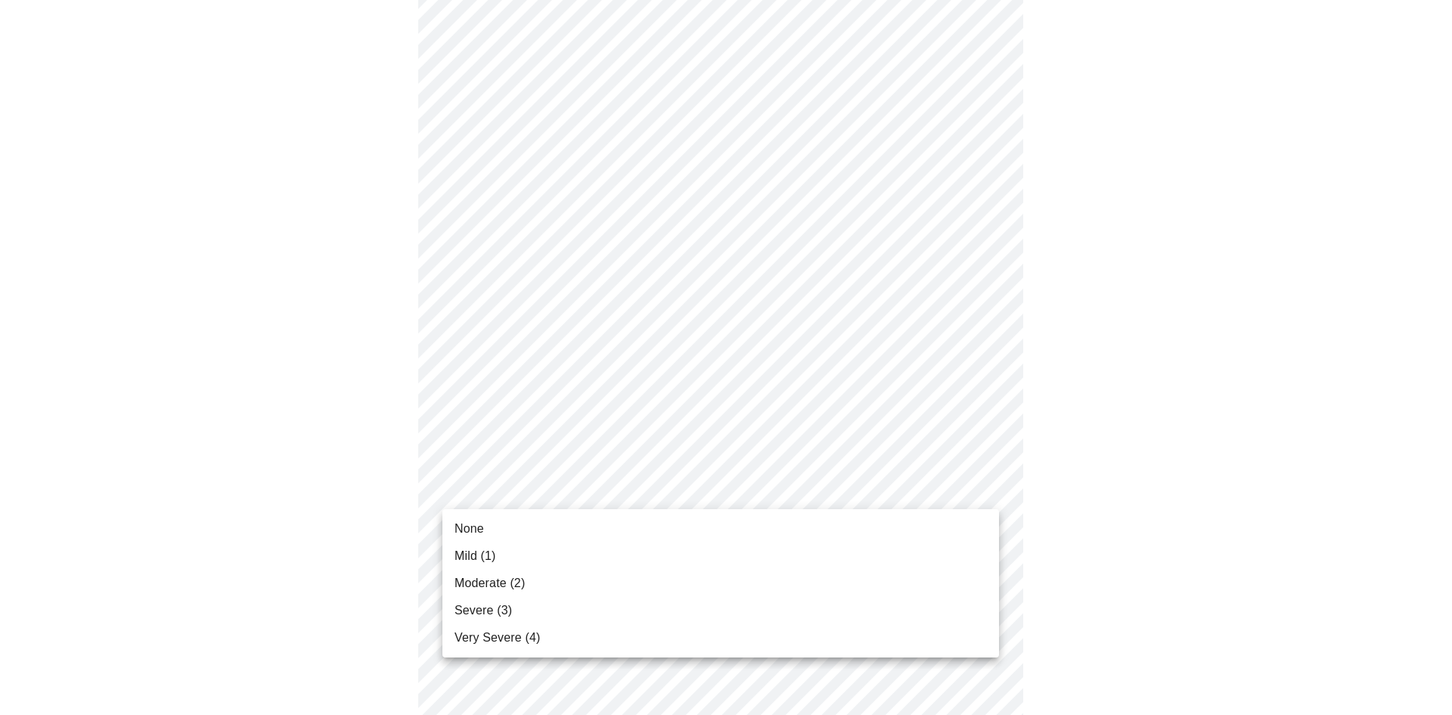
click at [777, 478] on body "MyMenopauseRx Appointments Messaging Labs Uploads Medications Community Refer a…" at bounding box center [726, 563] width 1440 height 1906
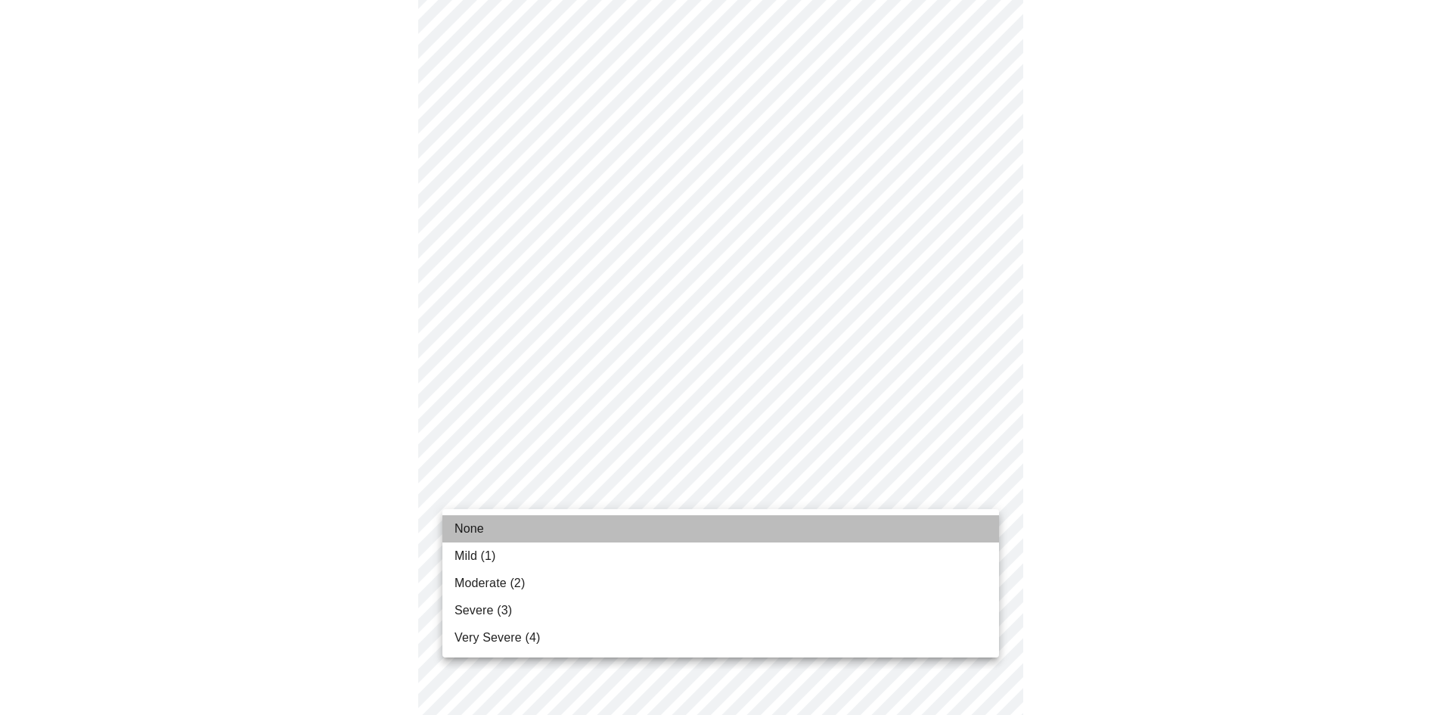
click at [746, 518] on li "None" at bounding box center [720, 528] width 557 height 27
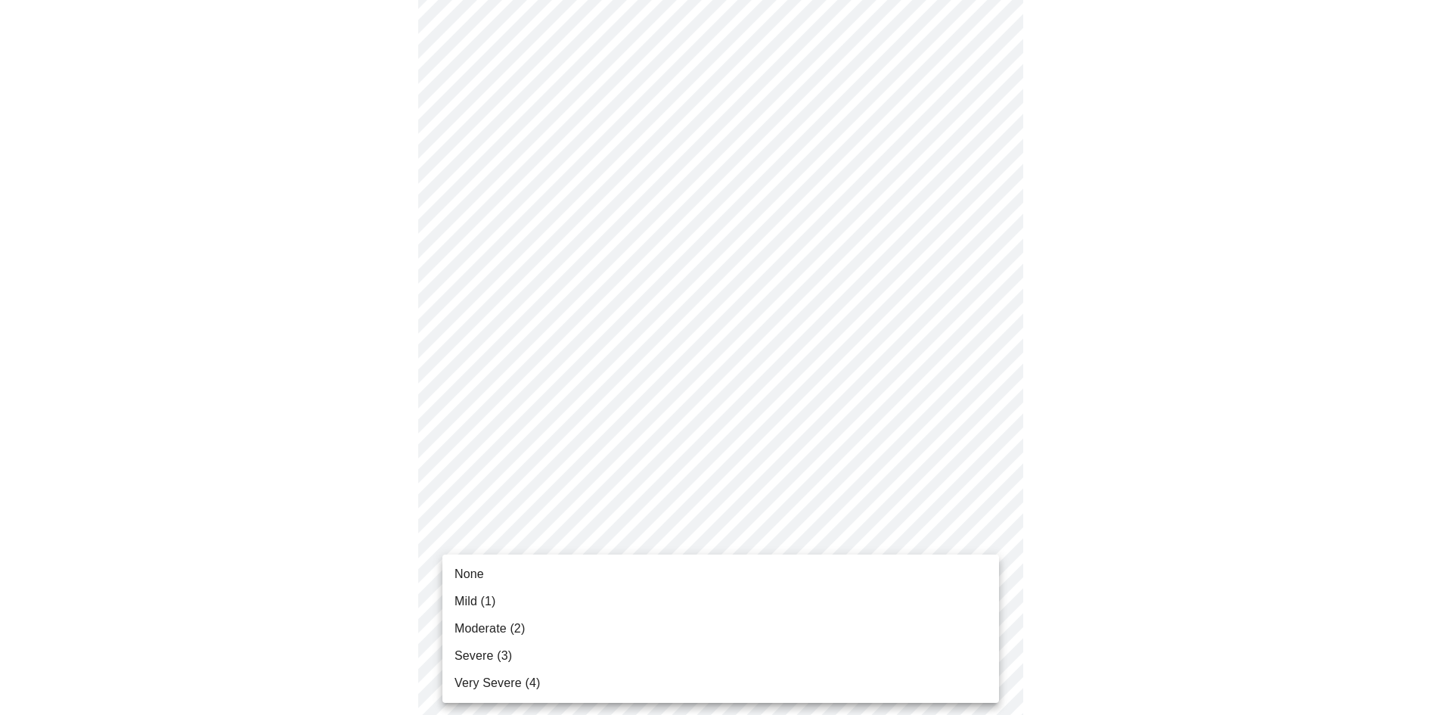
click at [685, 611] on body "MyMenopauseRx Appointments Messaging Labs Uploads Medications Community Refer a…" at bounding box center [726, 552] width 1440 height 1884
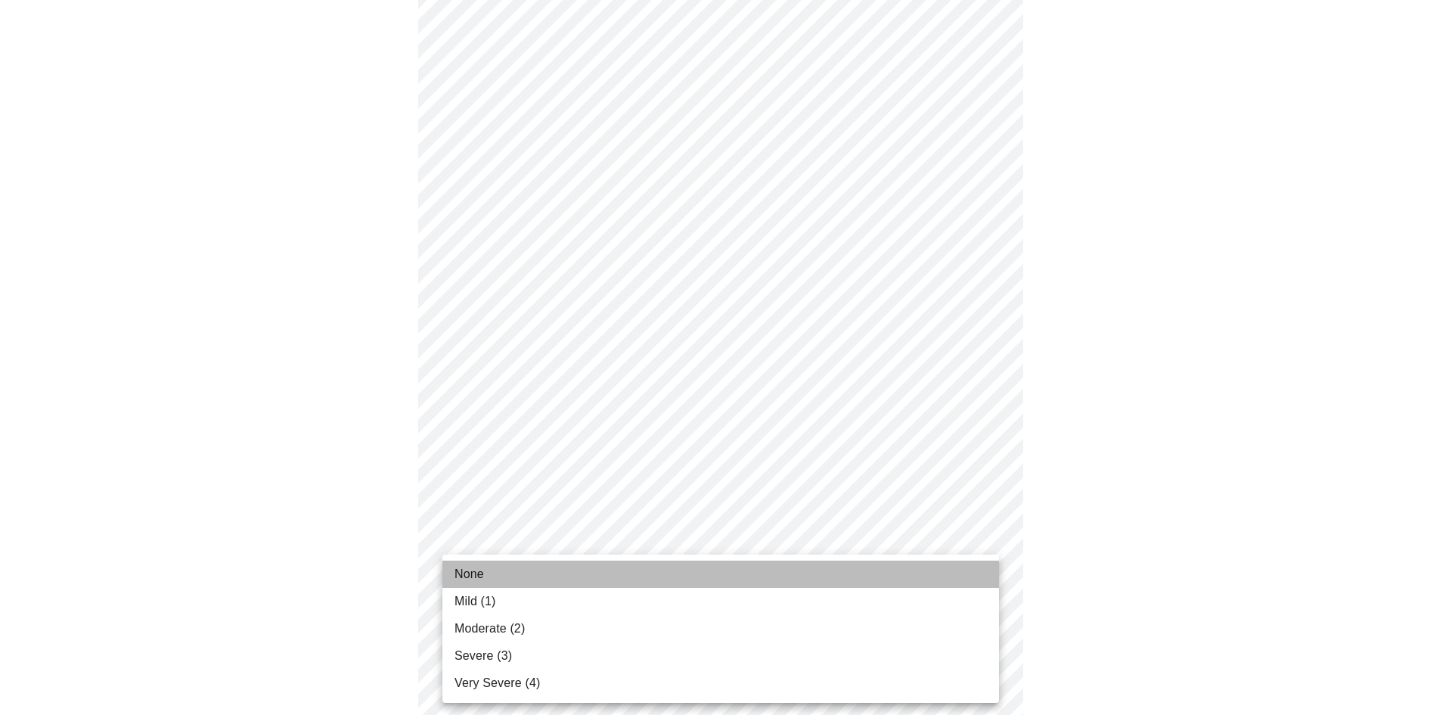
click at [682, 572] on li "None" at bounding box center [720, 573] width 557 height 27
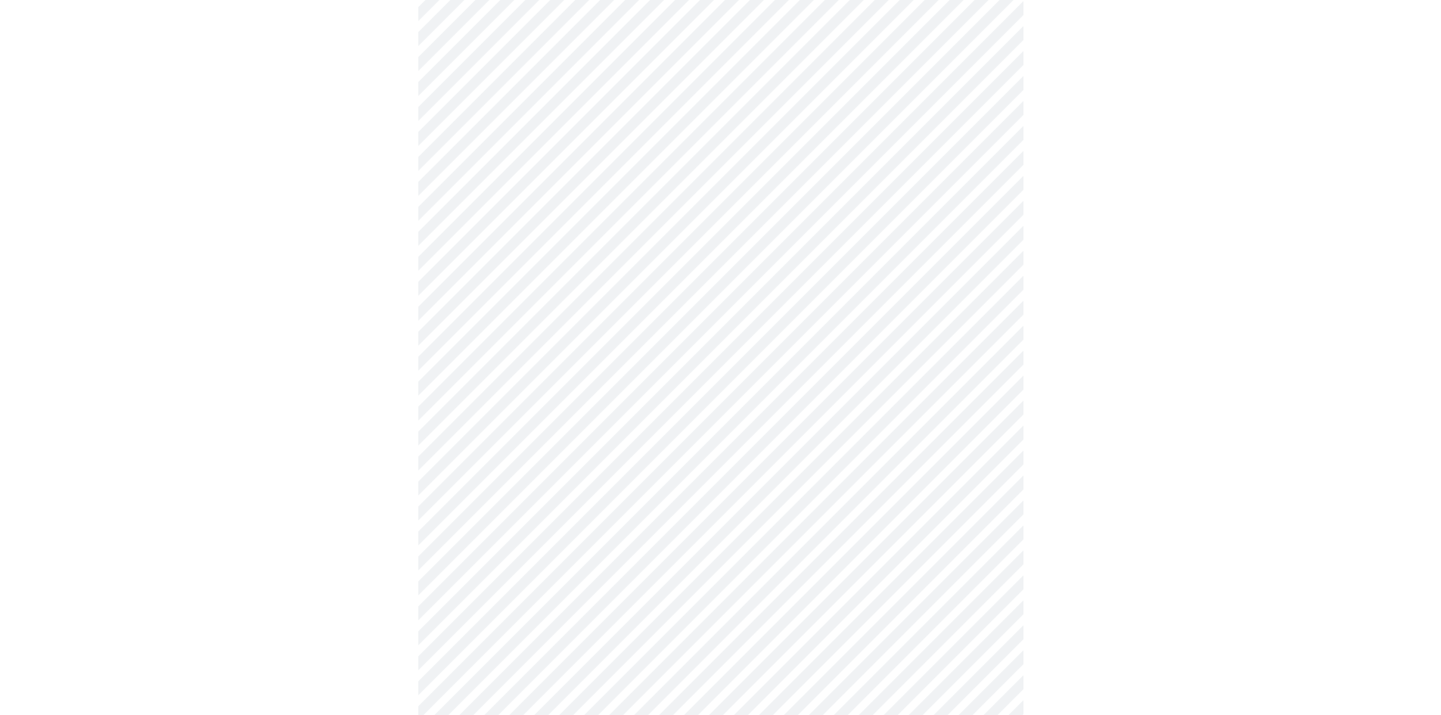
scroll to position [813, 0]
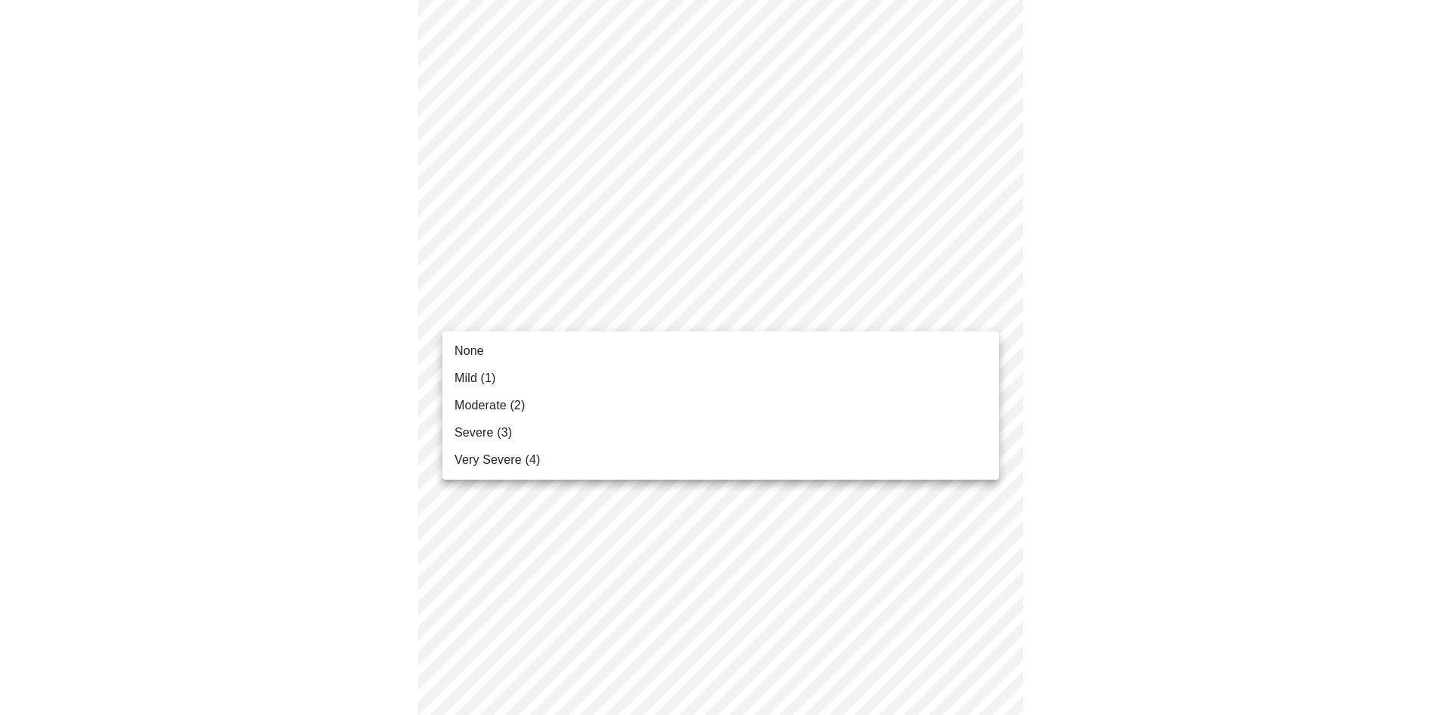
click at [839, 318] on body "MyMenopauseRx Appointments Messaging Labs Uploads Medications Community Refer a…" at bounding box center [726, 124] width 1440 height 1863
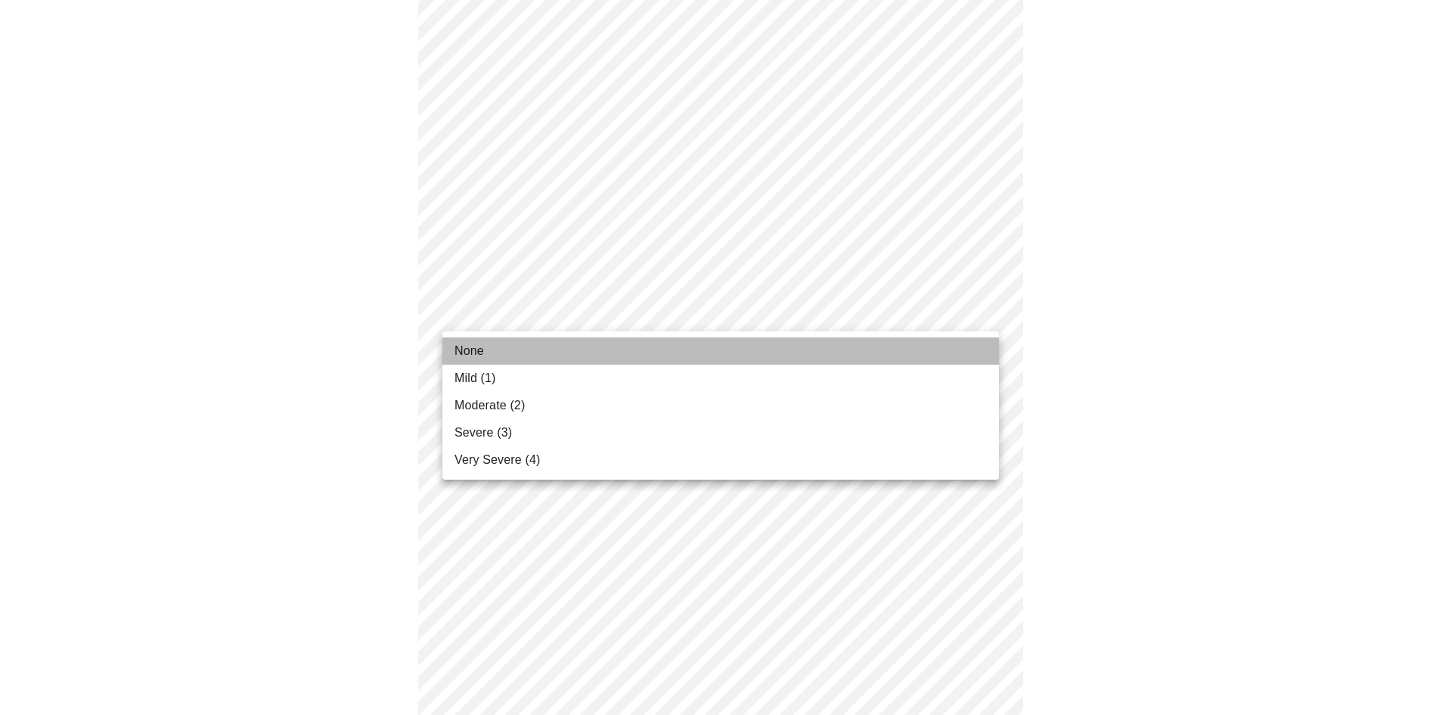
click at [758, 346] on li "None" at bounding box center [720, 350] width 557 height 27
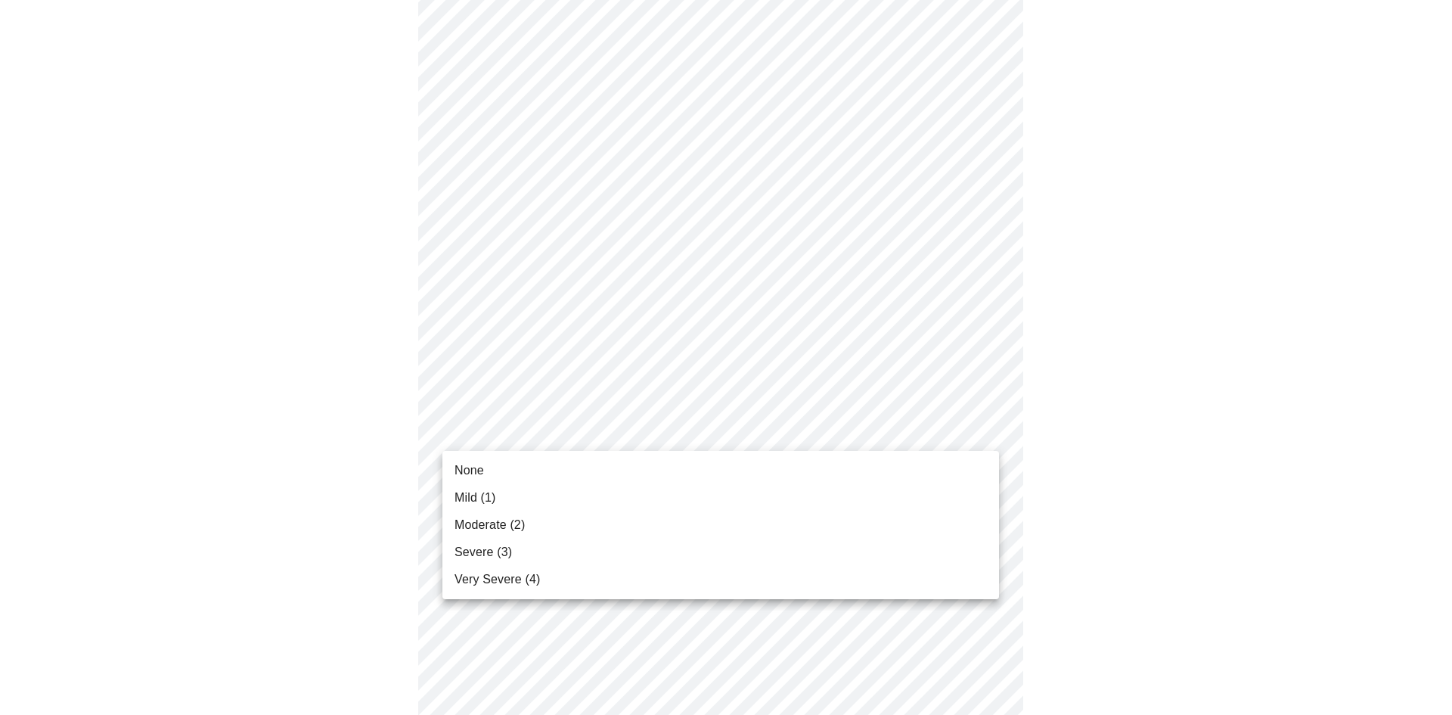
click at [689, 424] on body "MyMenopauseRx Appointments Messaging Labs Uploads Medications Community Refer a…" at bounding box center [726, 114] width 1440 height 1842
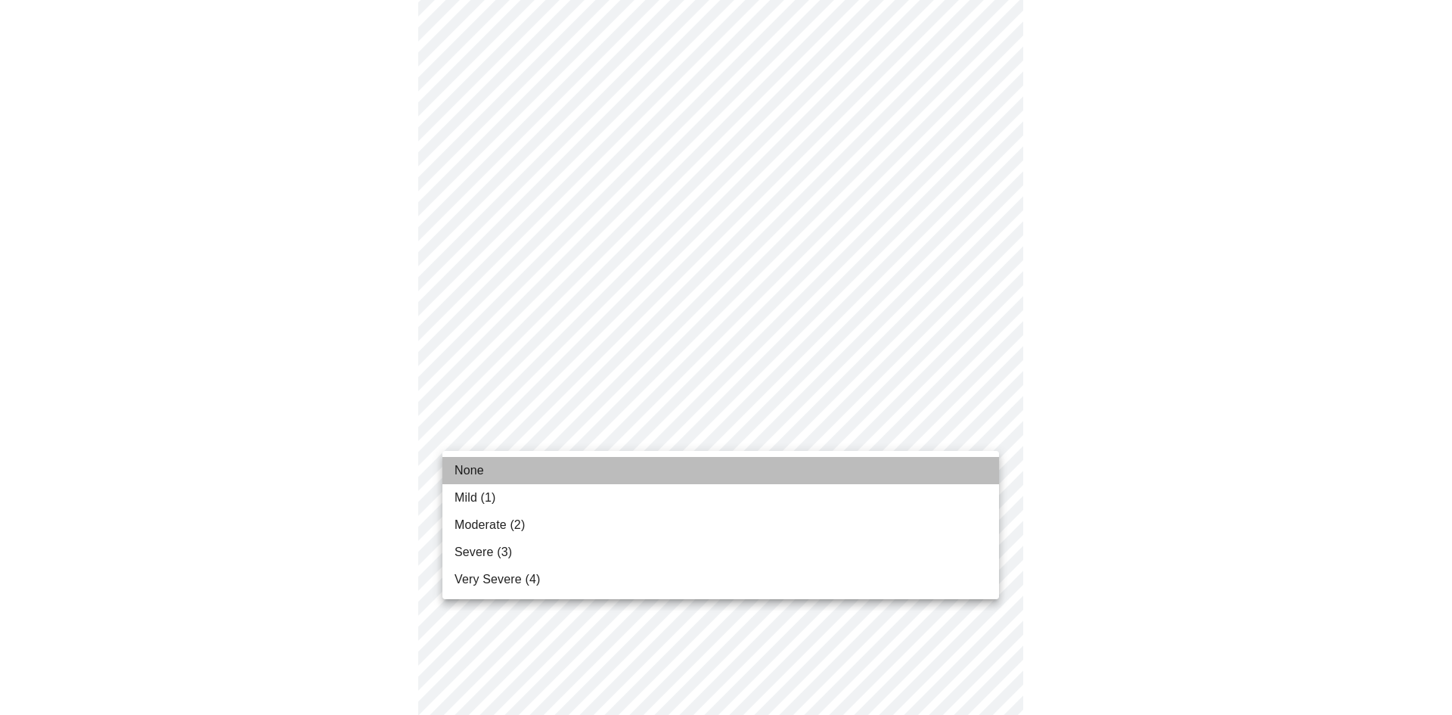
click at [657, 464] on li "None" at bounding box center [720, 470] width 557 height 27
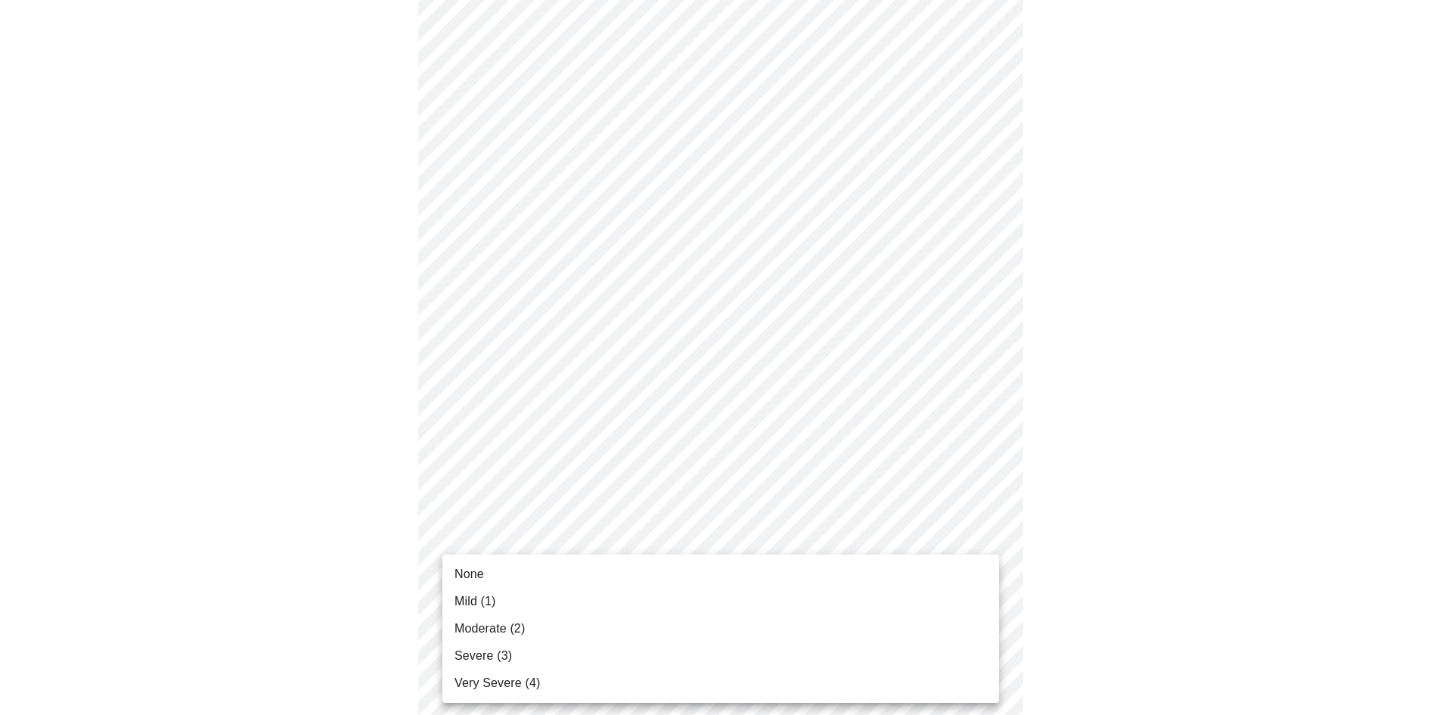
click at [603, 544] on body "MyMenopauseRx Appointments Messaging Labs Uploads Medications Community Refer a…" at bounding box center [726, 103] width 1440 height 1821
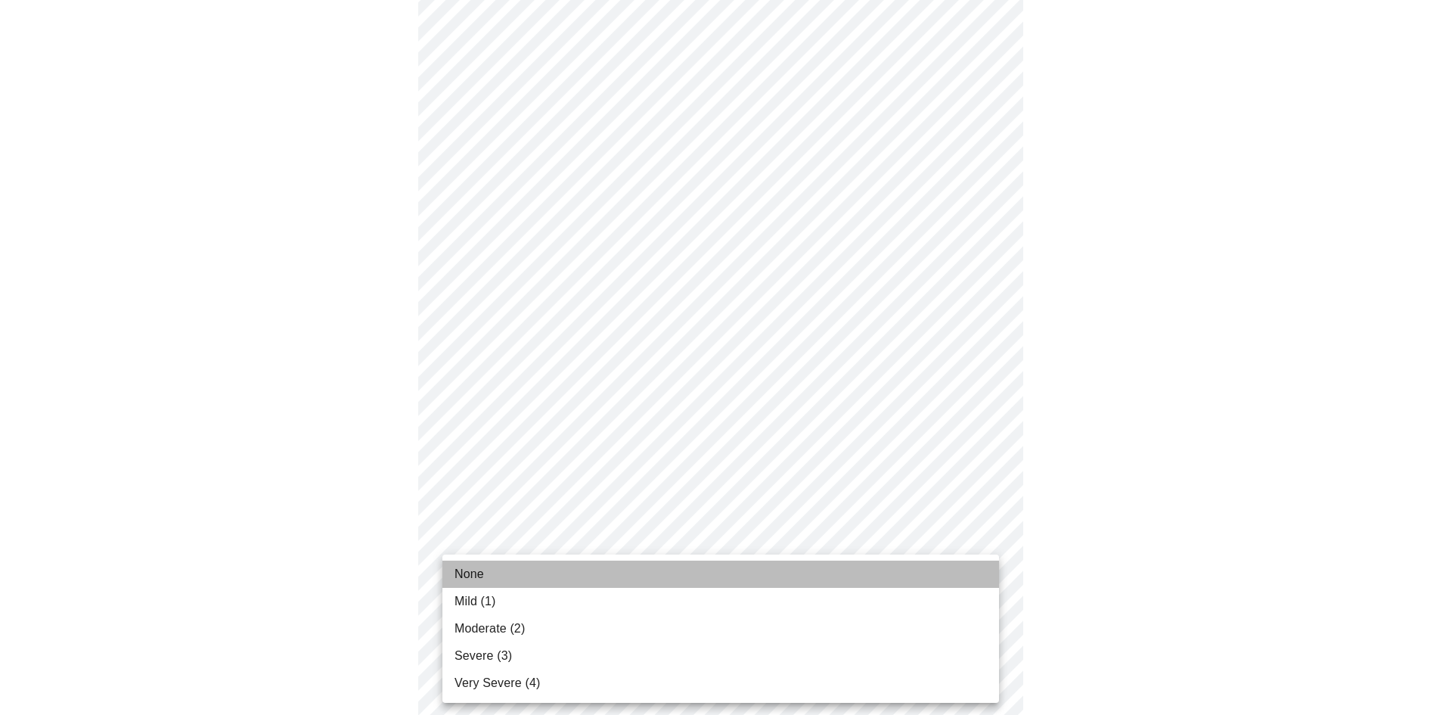
click at [591, 566] on li "None" at bounding box center [720, 573] width 557 height 27
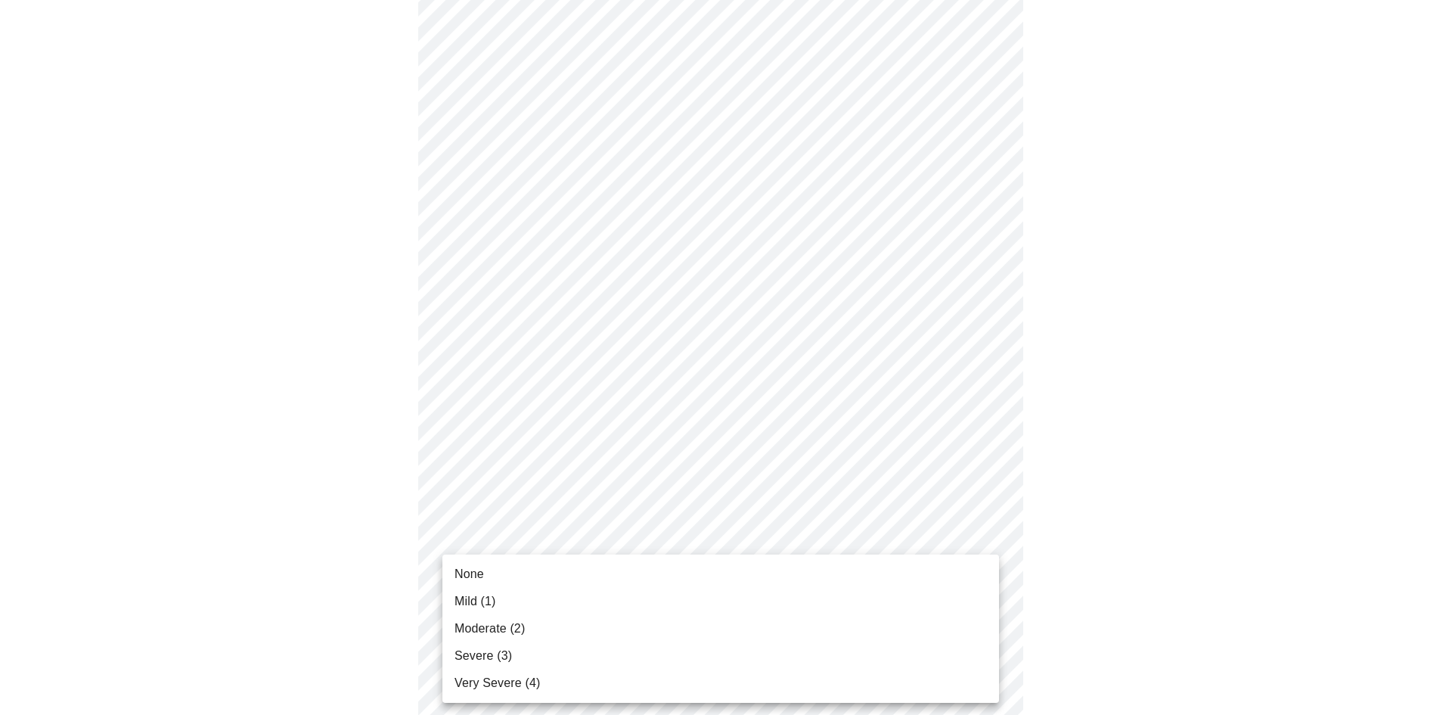
click at [593, 661] on body "MyMenopauseRx Appointments Messaging Labs Uploads Medications Community Refer a…" at bounding box center [726, 93] width 1440 height 1800
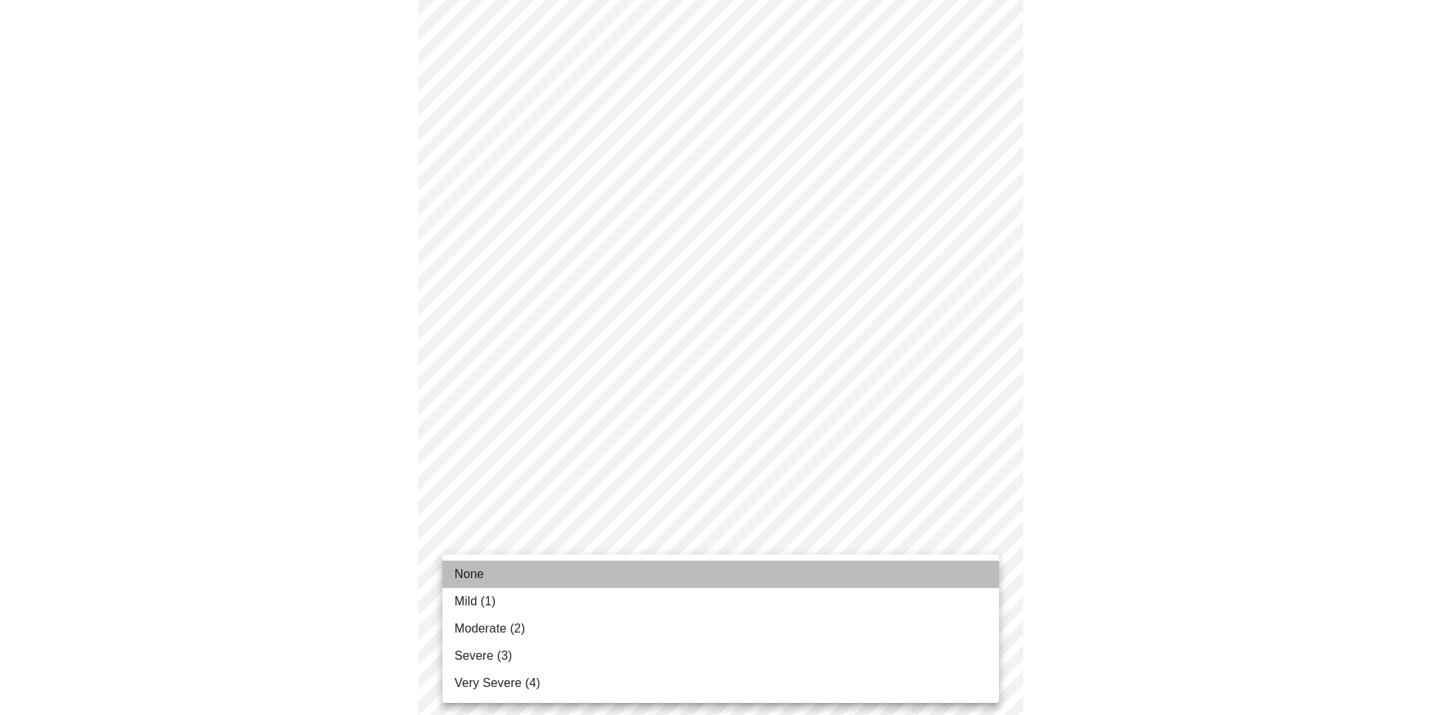
click at [583, 582] on li "None" at bounding box center [720, 573] width 557 height 27
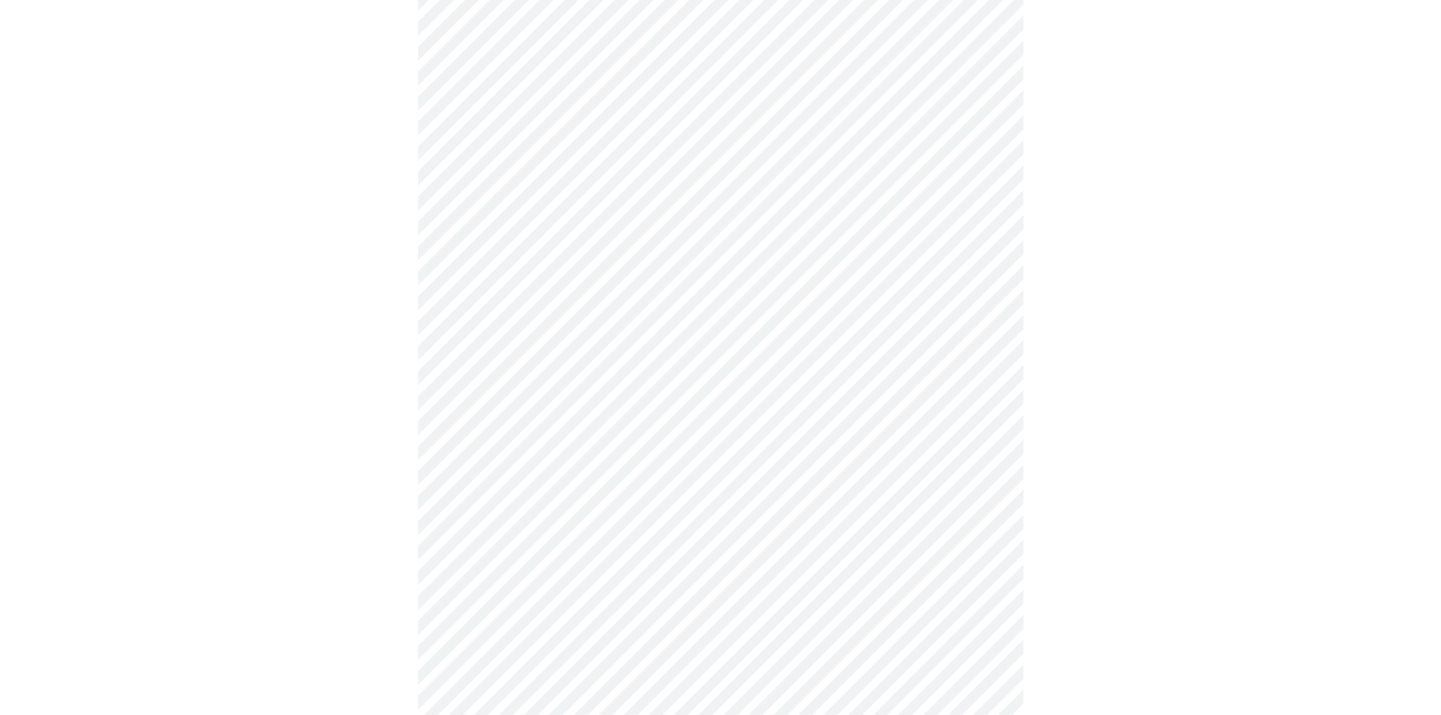
scroll to position [495, 0]
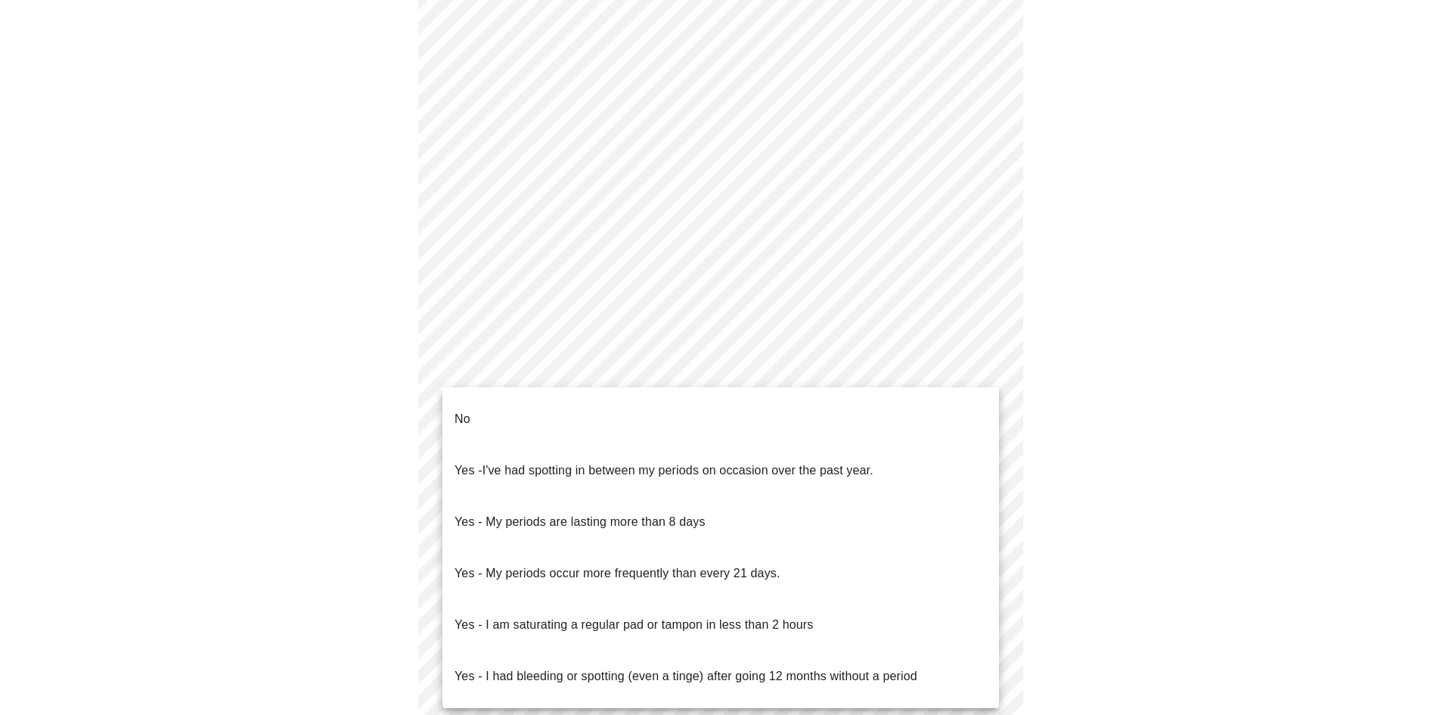
click at [745, 374] on body "MyMenopauseRx Appointments Messaging Labs Uploads Medications Community Refer a…" at bounding box center [726, 227] width 1440 height 1431
click at [706, 405] on li "No" at bounding box center [720, 418] width 557 height 51
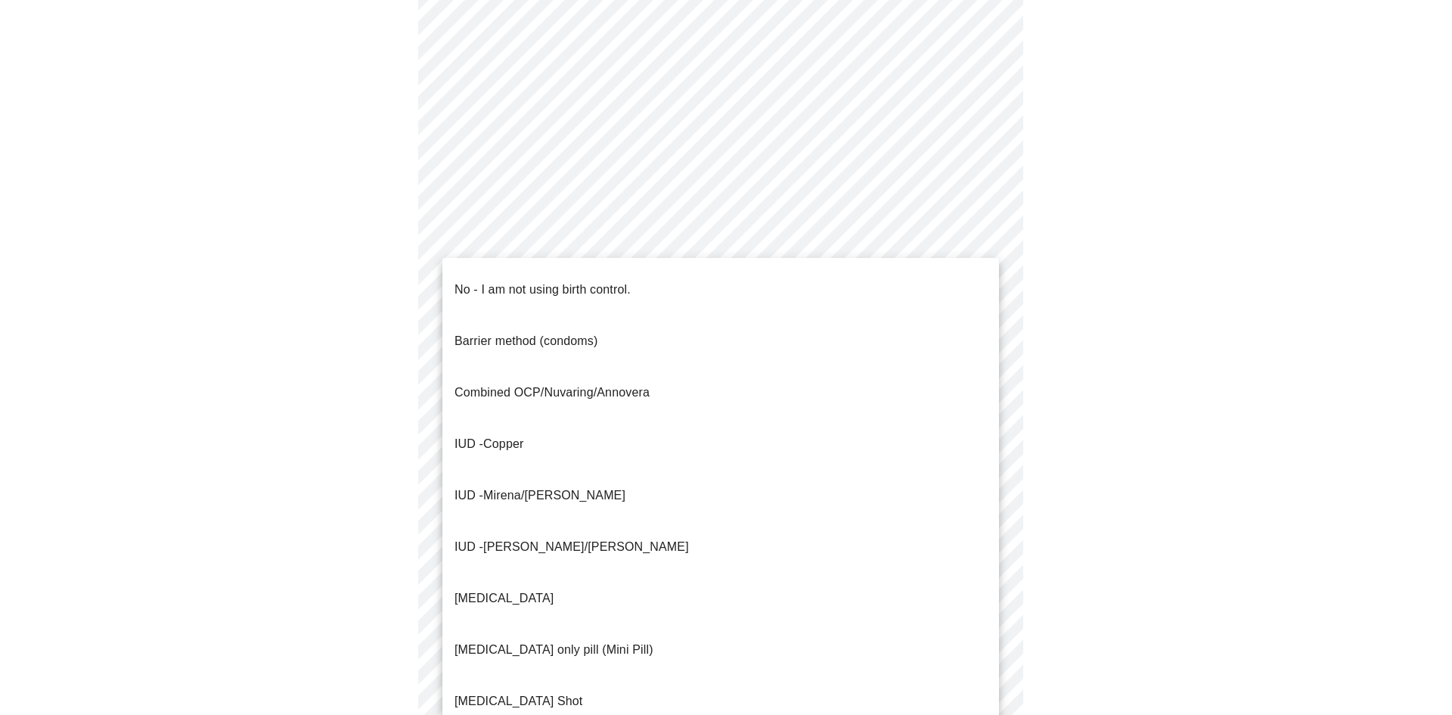
click at [650, 471] on body "MyMenopauseRx Appointments Messaging Labs Uploads Medications Community Refer a…" at bounding box center [726, 223] width 1440 height 1422
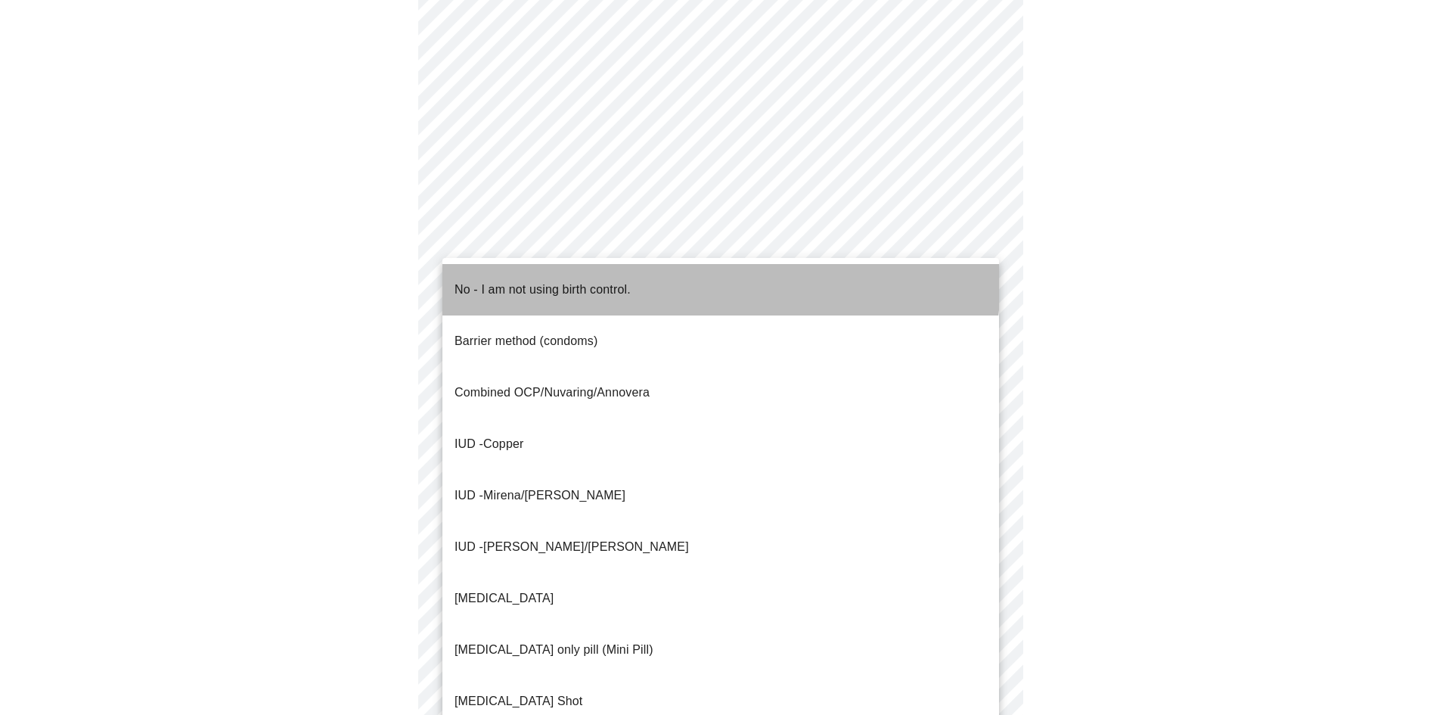
click at [684, 279] on li "No - I am not using birth control." at bounding box center [720, 289] width 557 height 51
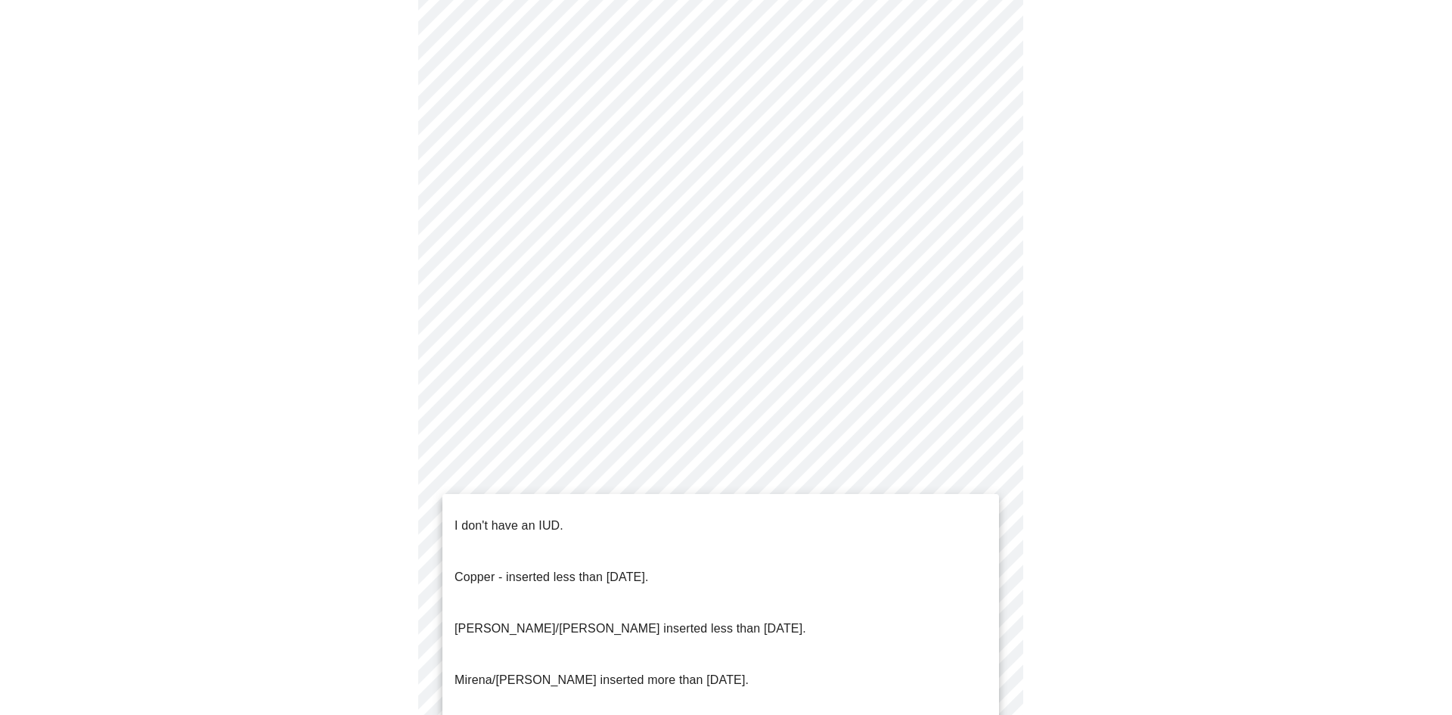
click at [602, 591] on body "MyMenopauseRx Appointments Messaging Labs Uploads Medications Community Refer a…" at bounding box center [726, 218] width 1440 height 1413
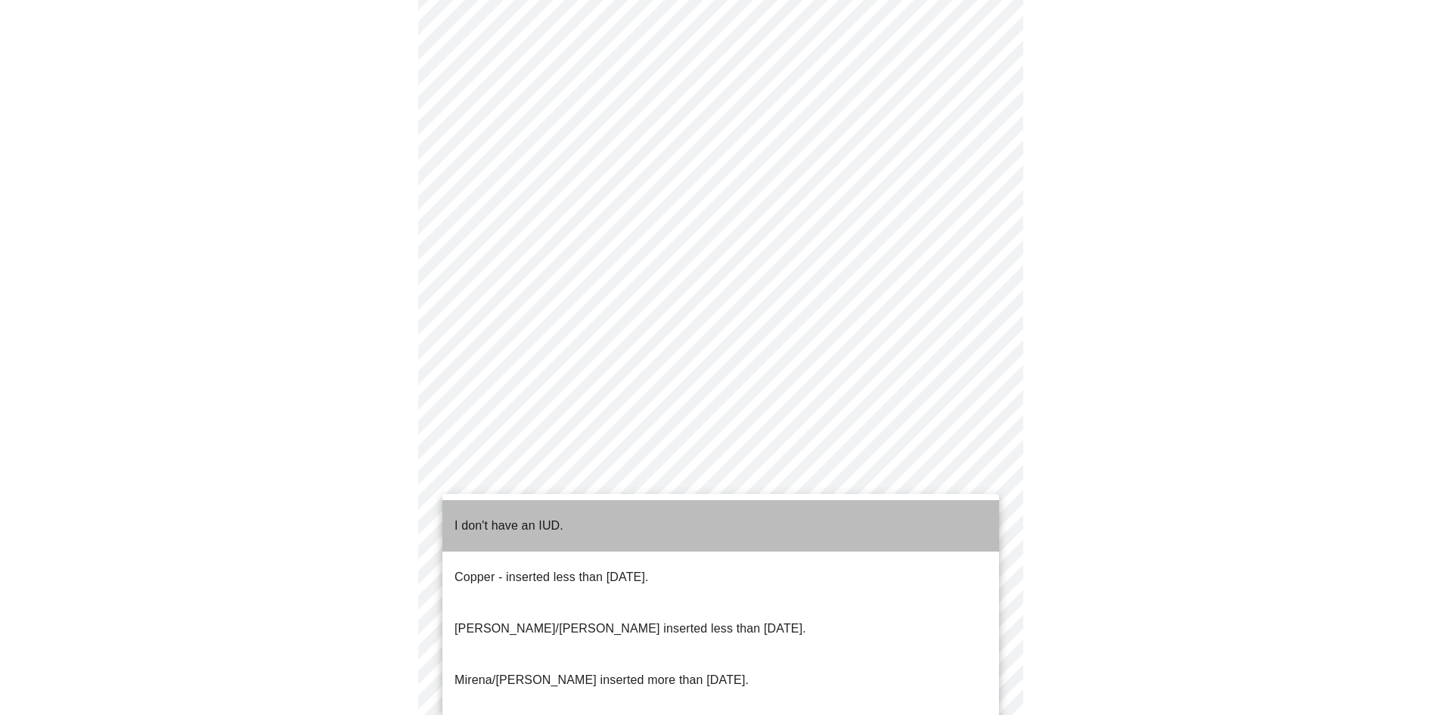
click at [602, 518] on li "I don't have an IUD." at bounding box center [720, 525] width 557 height 51
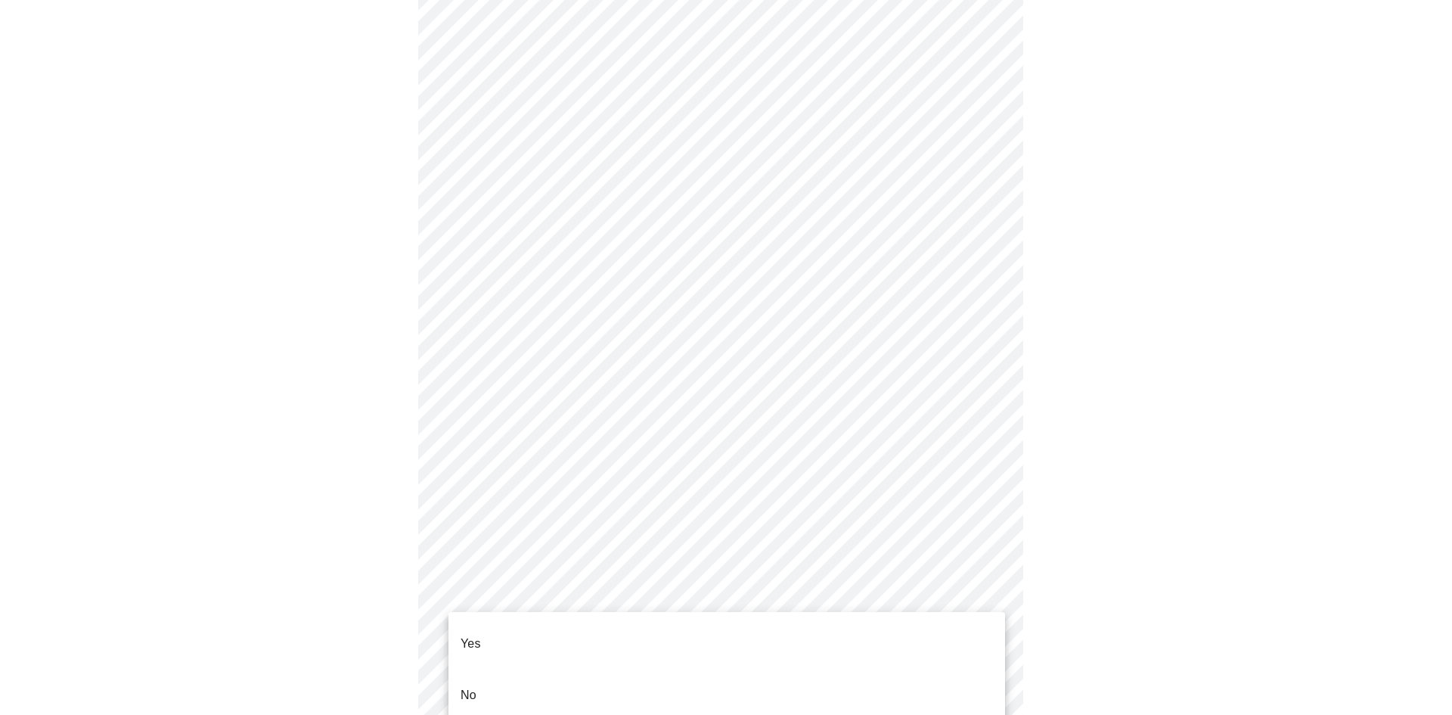
scroll to position [498, 0]
click at [632, 689] on body "MyMenopauseRx Appointments Messaging Labs Uploads Medications Community Refer a…" at bounding box center [726, 210] width 1440 height 1404
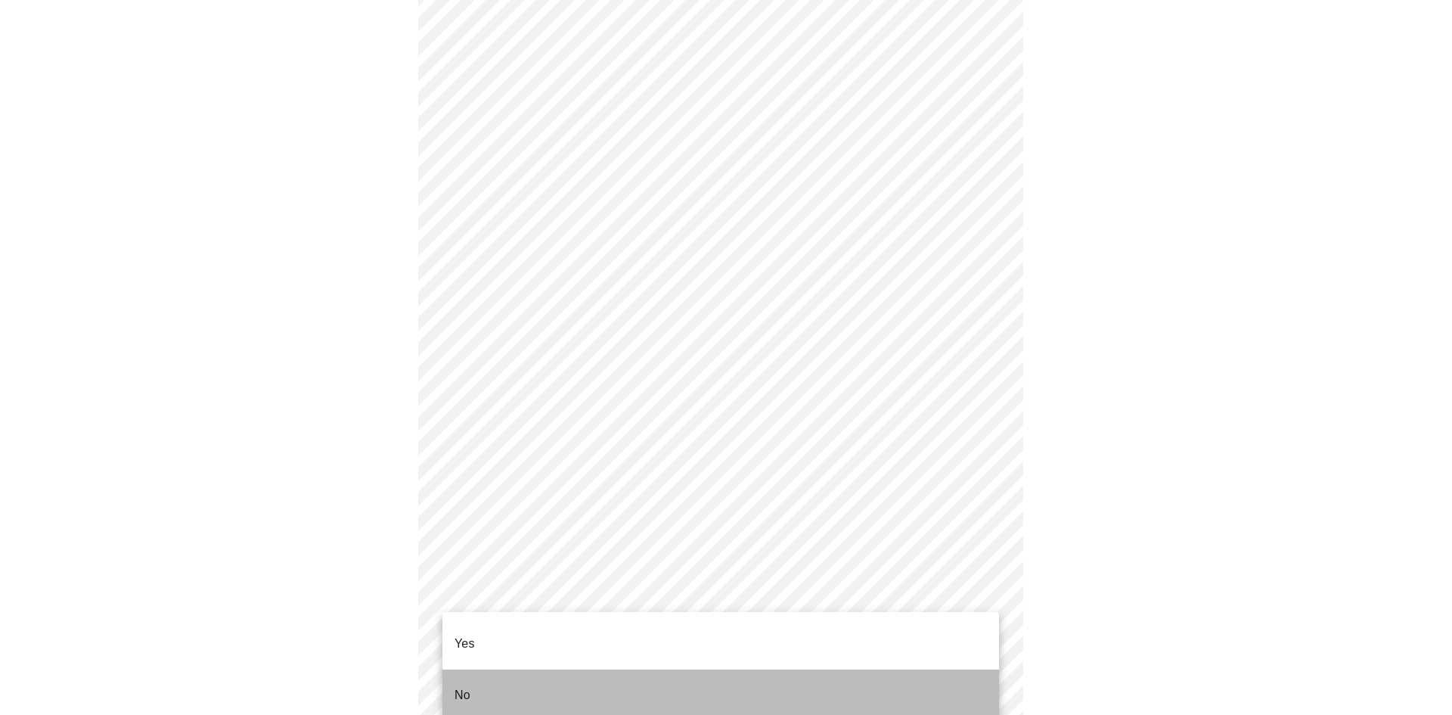
click at [606, 684] on li "No" at bounding box center [720, 694] width 557 height 51
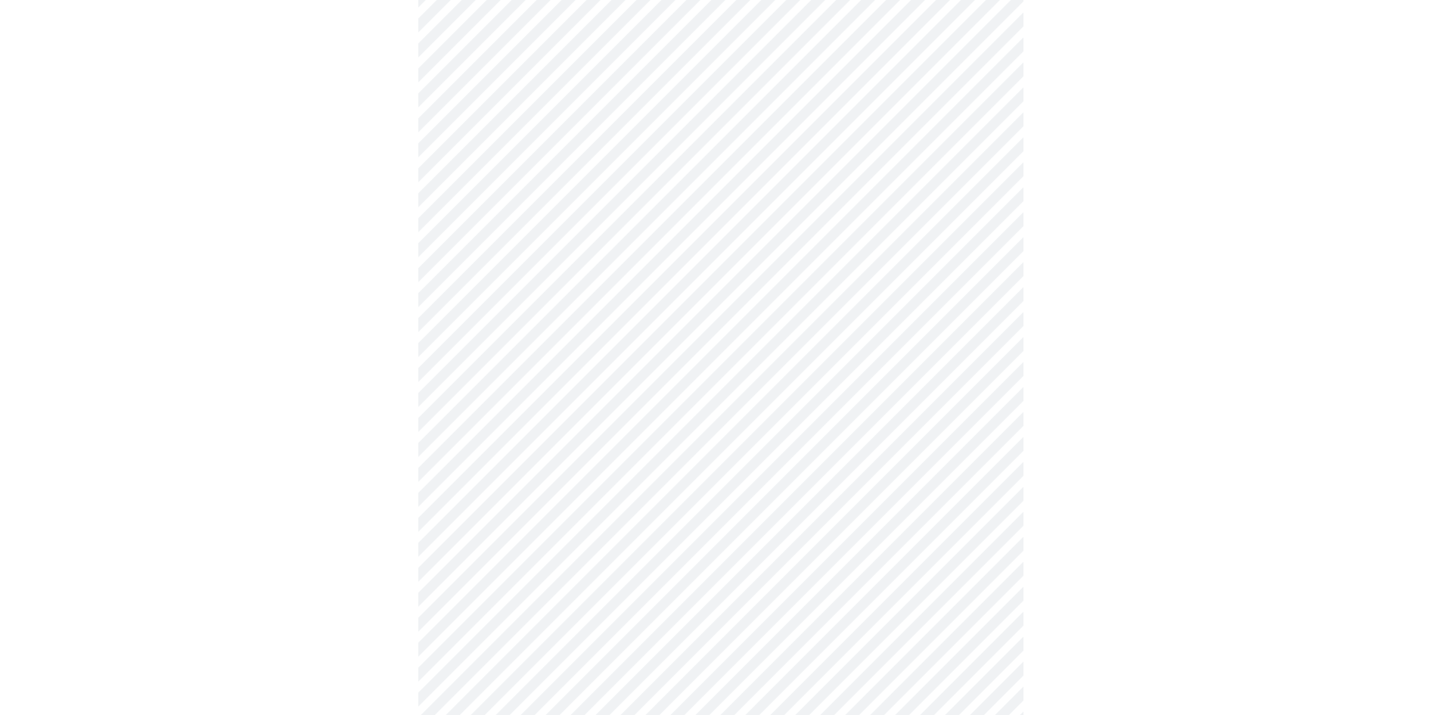
scroll to position [3822, 0]
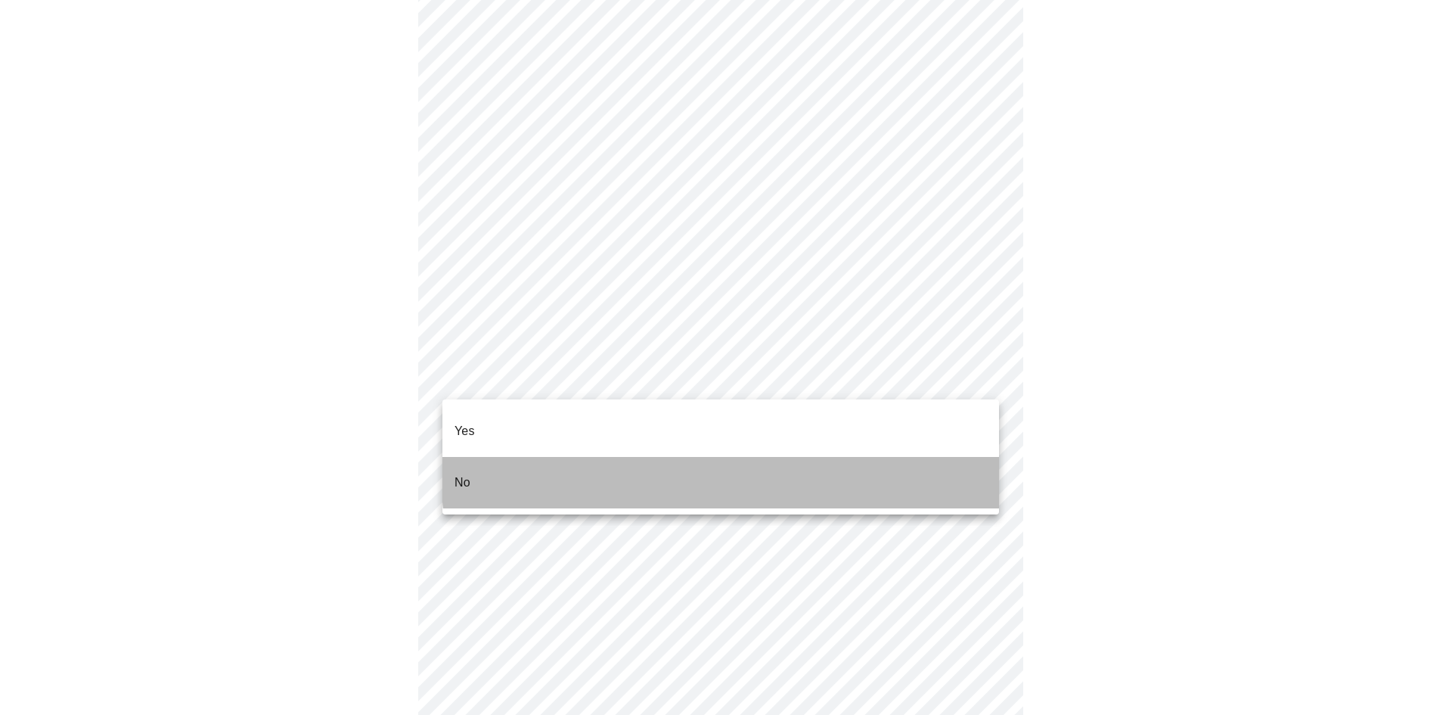
click at [876, 457] on li "No" at bounding box center [720, 482] width 557 height 51
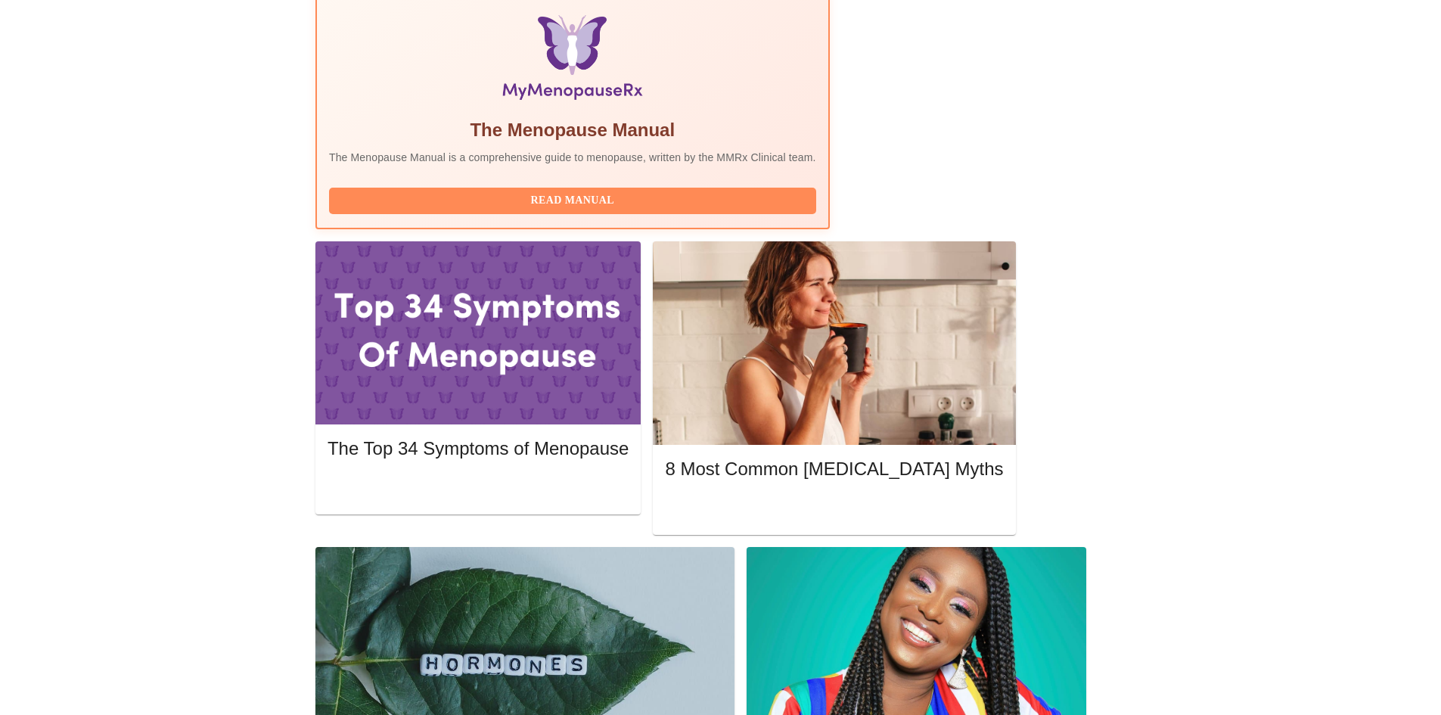
scroll to position [526, 0]
